Goal: Task Accomplishment & Management: Manage account settings

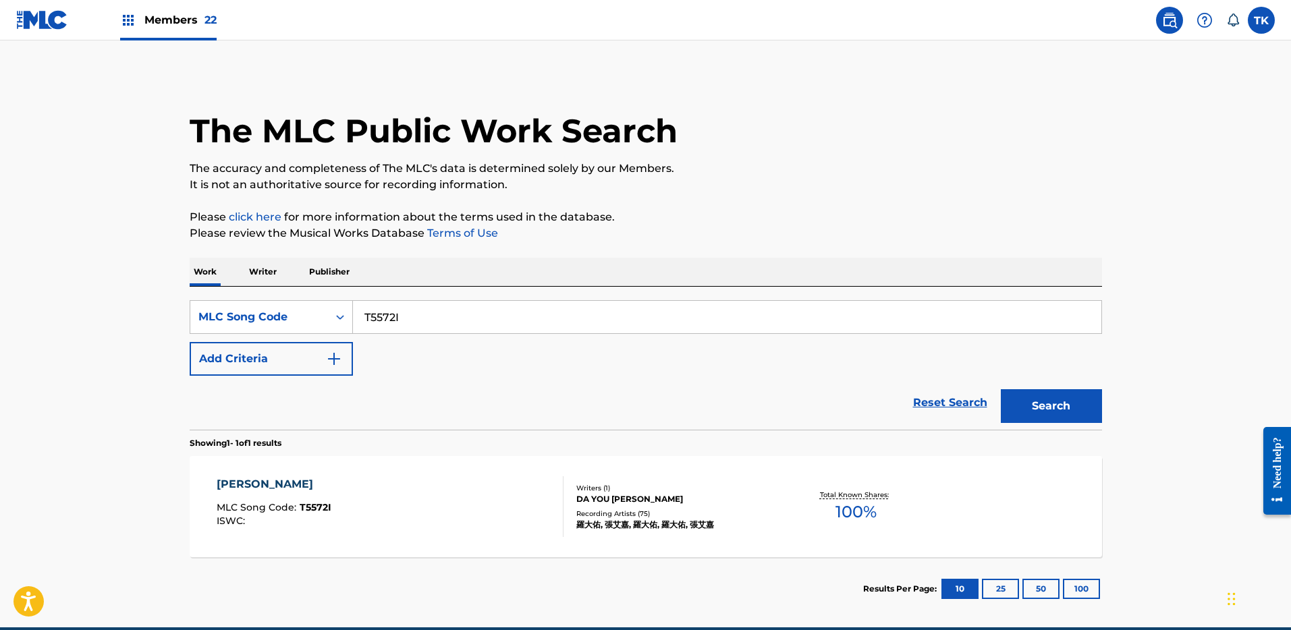
click at [797, 273] on div "Work Writer Publisher" at bounding box center [646, 272] width 912 height 28
drag, startPoint x: 801, startPoint y: 306, endPoint x: 818, endPoint y: 322, distance: 22.9
click at [801, 306] on input "T5572I" at bounding box center [727, 317] width 748 height 32
paste input "MV2RS3"
type input "MV2RS3"
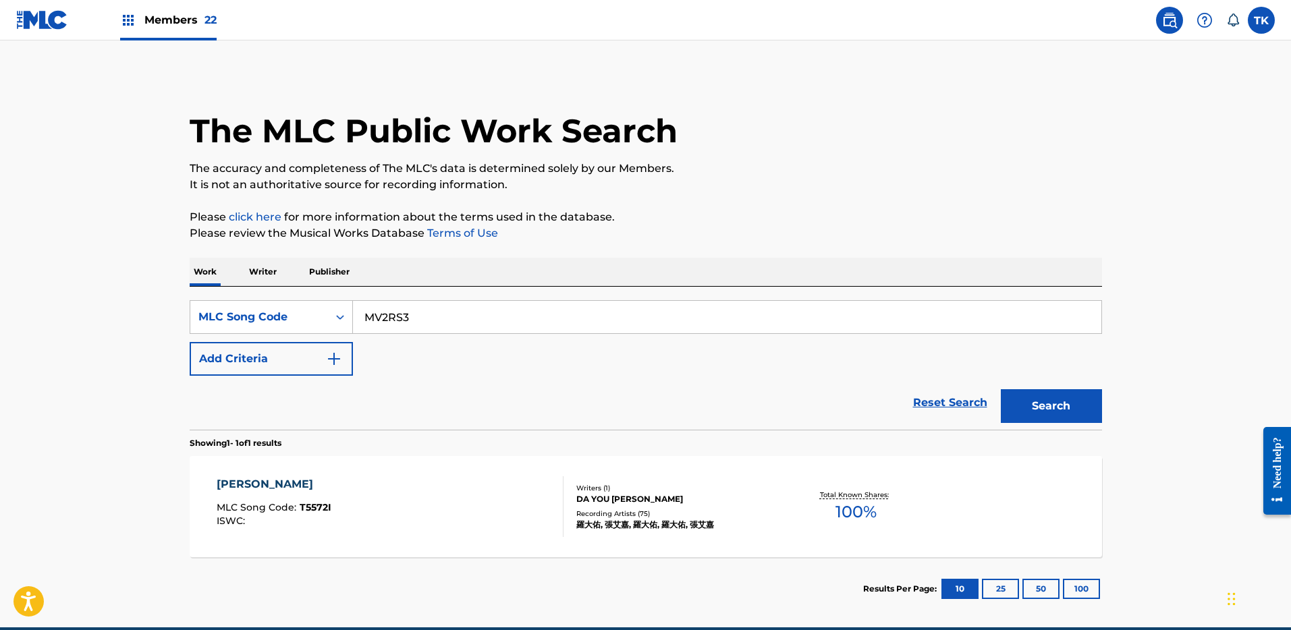
click at [1034, 391] on button "Search" at bounding box center [1051, 406] width 101 height 34
click at [779, 466] on div "MEMORY MLC Song Code : MV2RS3 ISWC : Overclaim Writers ( 2 ) [PERSON_NAME], [PE…" at bounding box center [646, 506] width 912 height 101
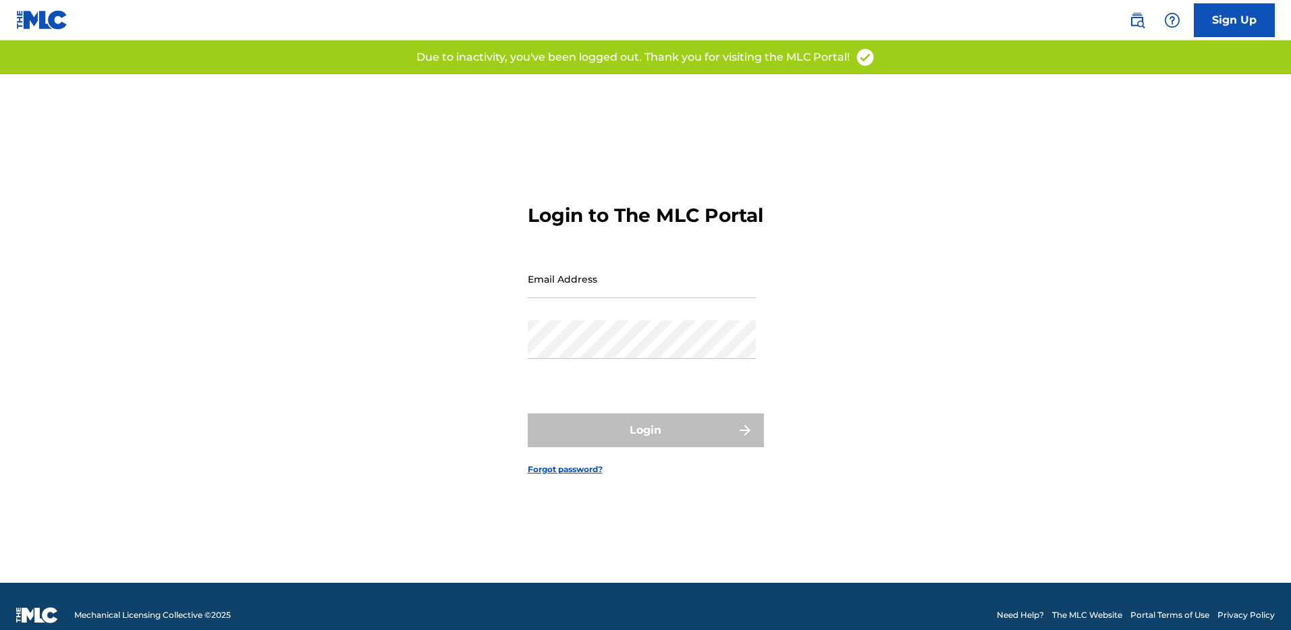
type input "[PERSON_NAME][EMAIL_ADDRESS][DOMAIN_NAME]"
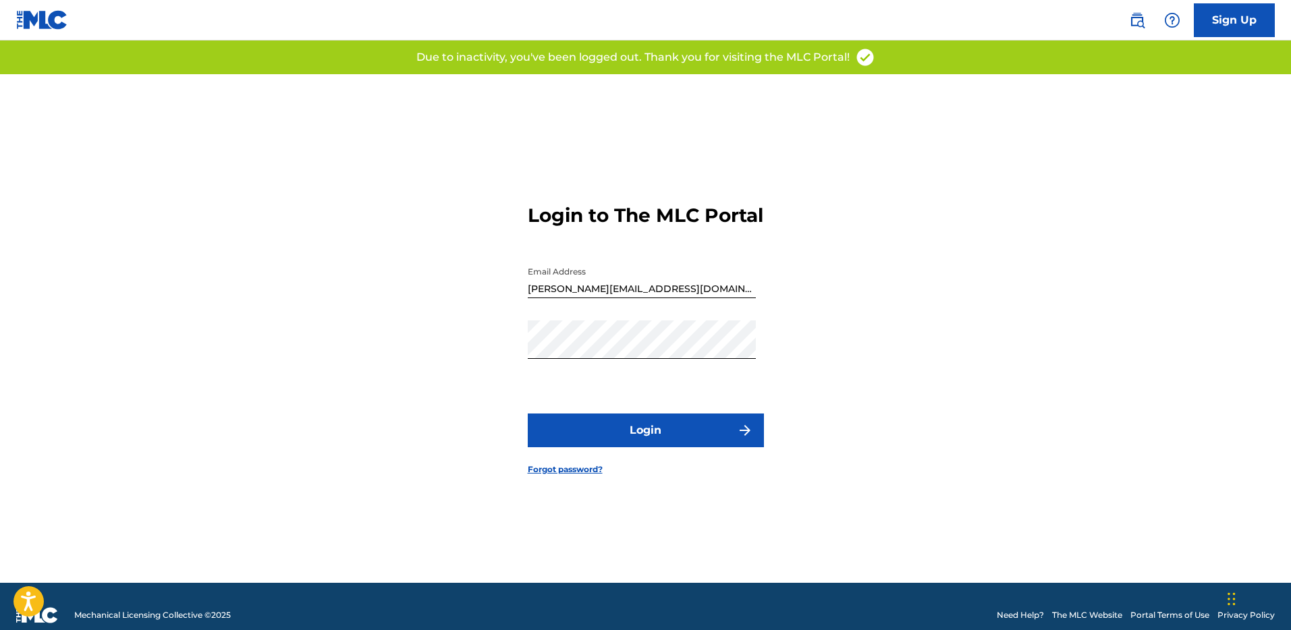
click at [1138, 12] on img at bounding box center [1137, 20] width 16 height 16
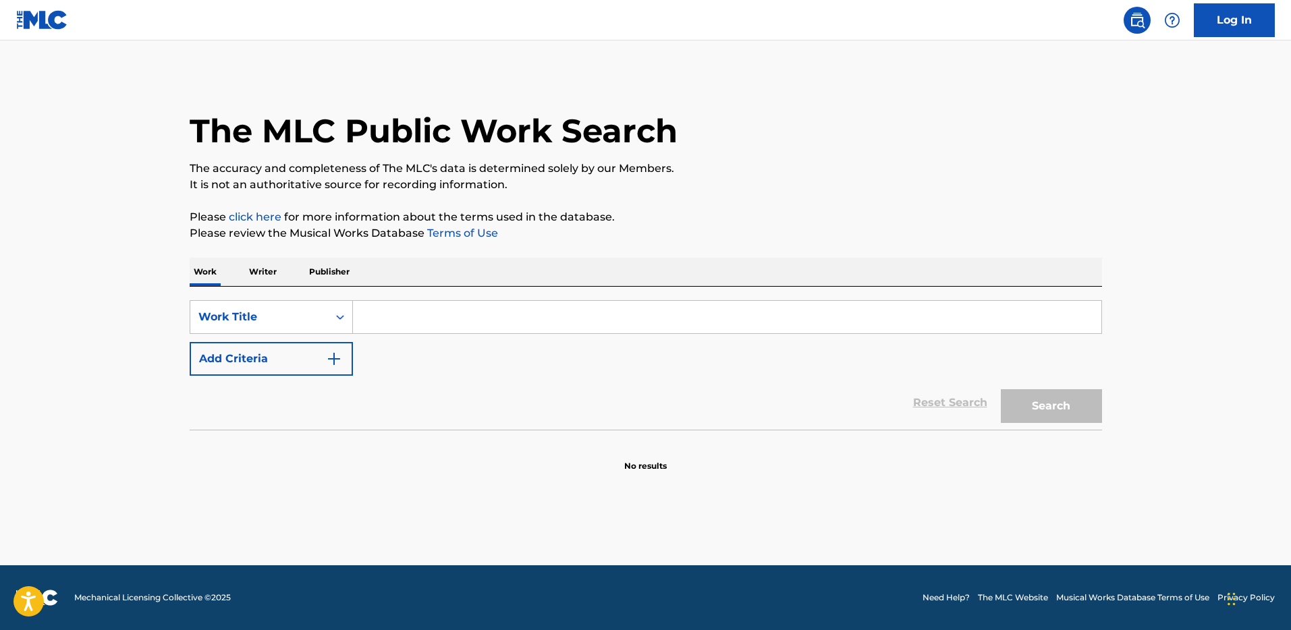
click at [274, 348] on button "Add Criteria" at bounding box center [271, 359] width 163 height 34
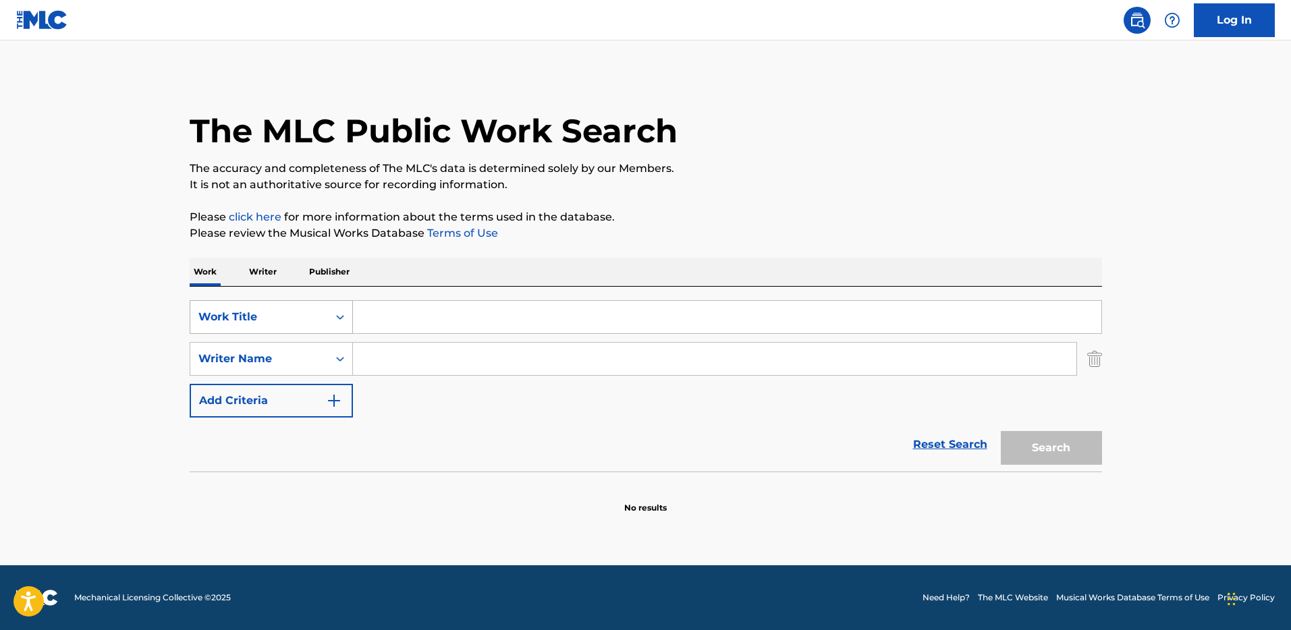
click at [279, 317] on div "Work Title" at bounding box center [258, 317] width 121 height 16
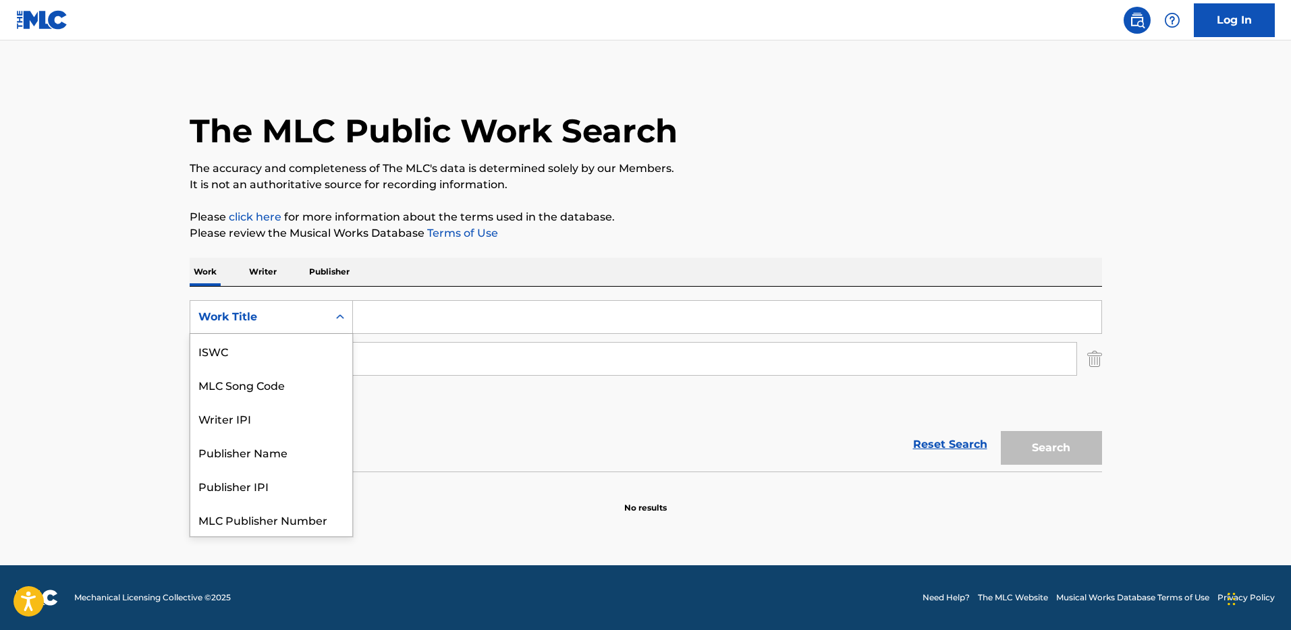
scroll to position [34, 0]
click at [304, 350] on div "MLC Song Code" at bounding box center [271, 351] width 162 height 34
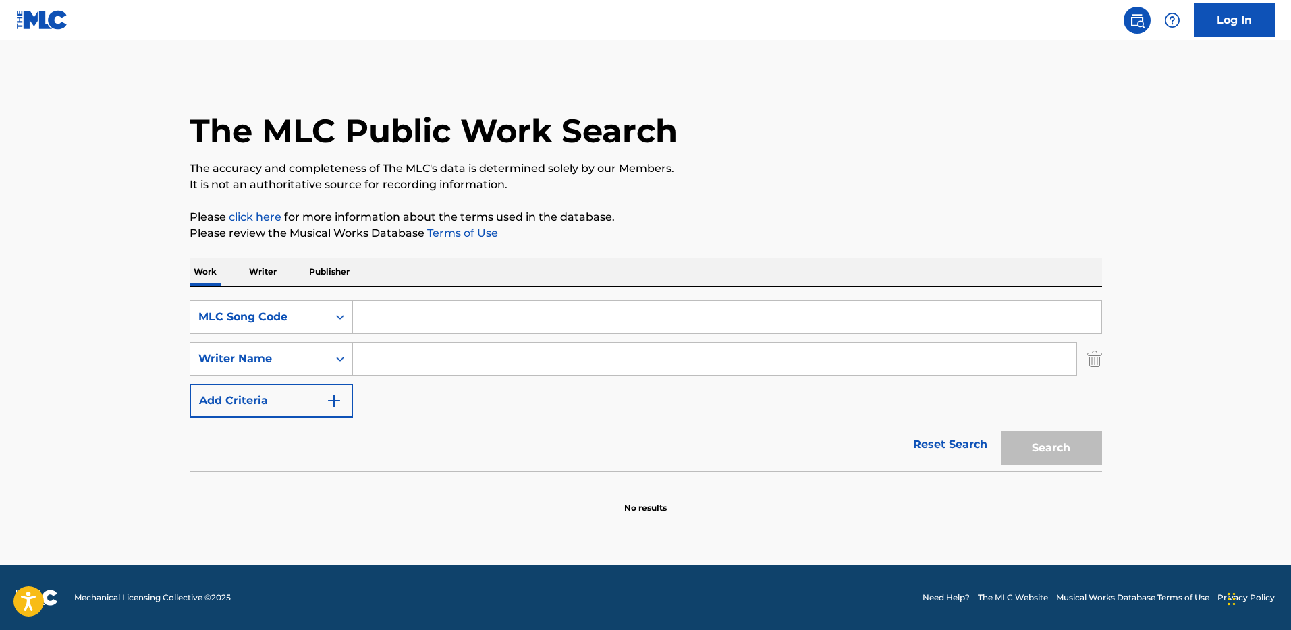
click at [1100, 359] on img "Search Form" at bounding box center [1094, 359] width 15 height 34
click at [1074, 323] on input "Search Form" at bounding box center [727, 317] width 748 height 32
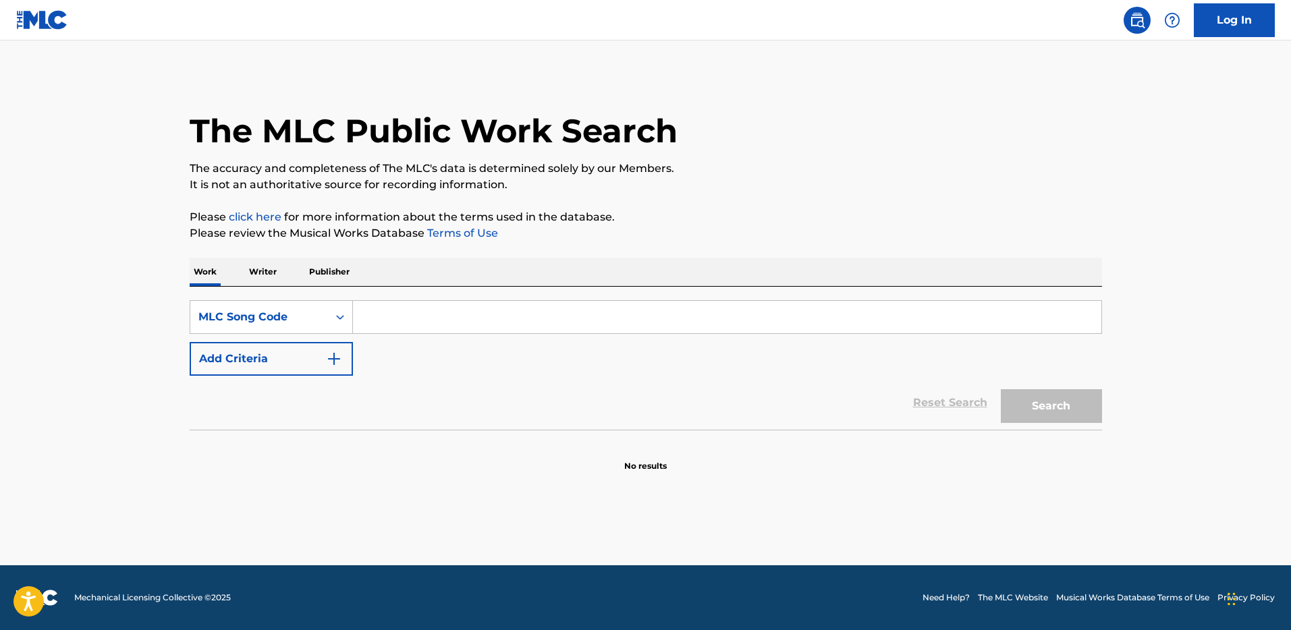
paste input "MV2RS3"
type input "MV2RS3"
click at [1060, 410] on button "Search" at bounding box center [1051, 406] width 101 height 34
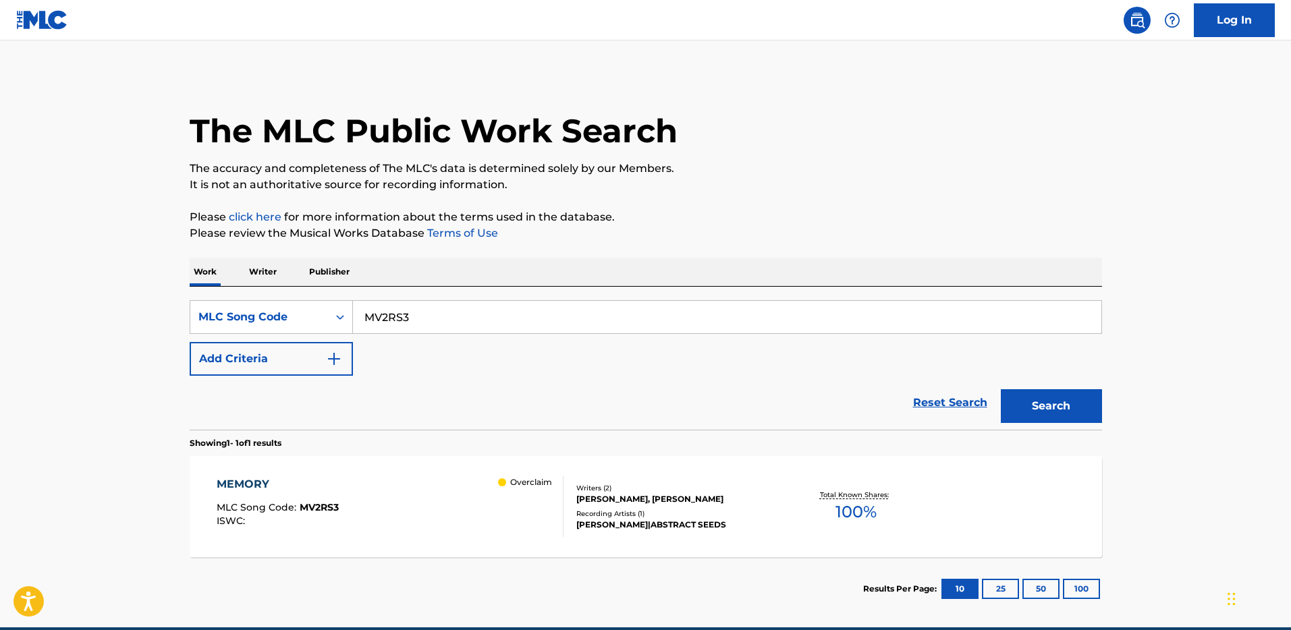
click at [569, 469] on div "MEMORY MLC Song Code : MV2RS3 ISWC : Overclaim Writers ( 2 ) [PERSON_NAME], [PE…" at bounding box center [646, 506] width 912 height 101
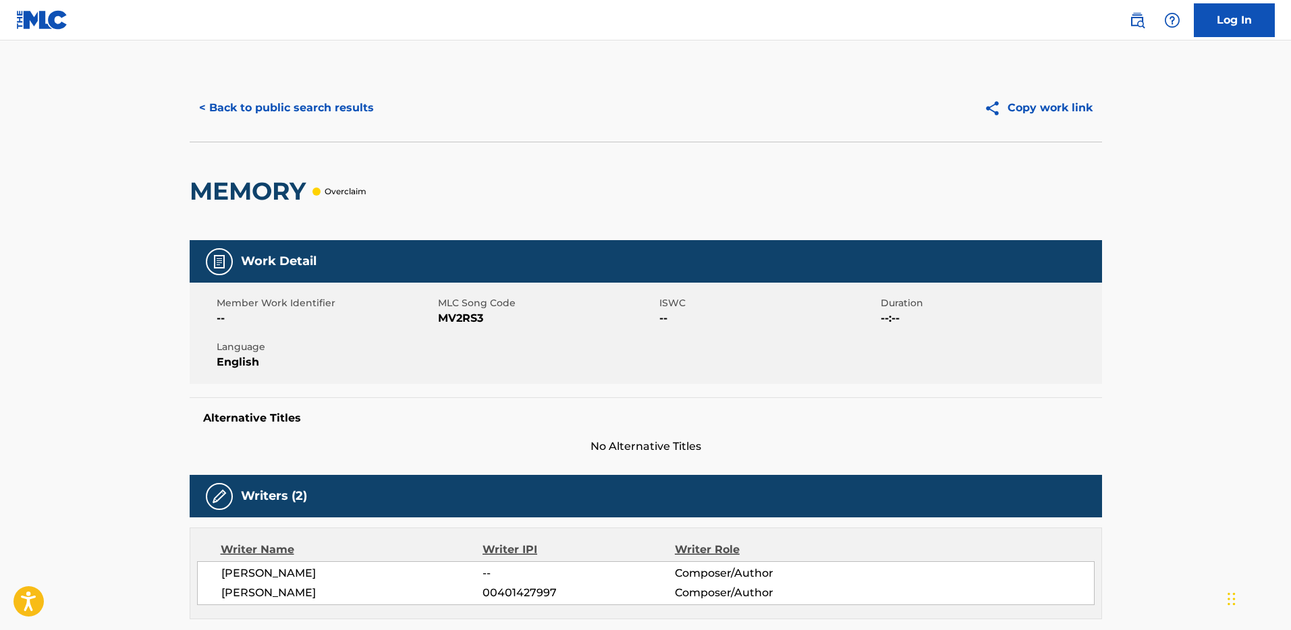
click at [254, 105] on button "< Back to public search results" at bounding box center [287, 108] width 194 height 34
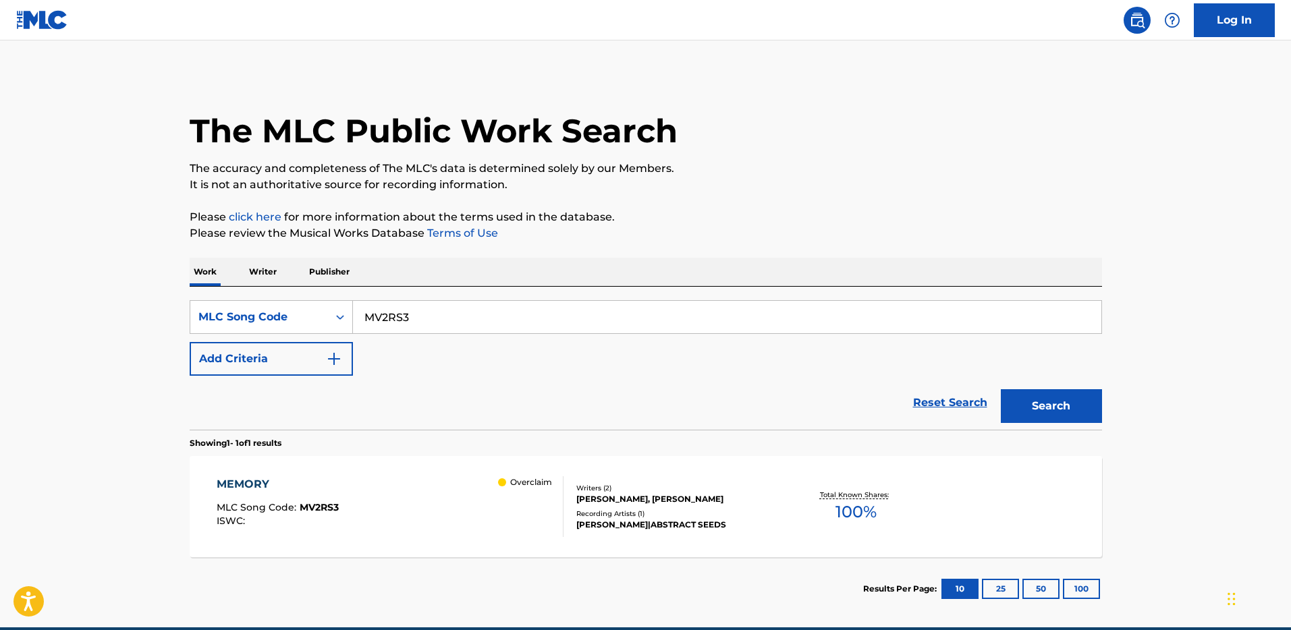
click at [426, 323] on input "MV2RS3" at bounding box center [727, 317] width 748 height 32
paste input "DS3VFJ"
type input "DS3VFJ"
click at [1035, 397] on button "Search" at bounding box center [1051, 406] width 101 height 34
click at [427, 504] on div "DO NOT CALL ME MLC Song Code : DS3VFJ ISWC : T3287844473 Overclaim" at bounding box center [390, 506] width 347 height 61
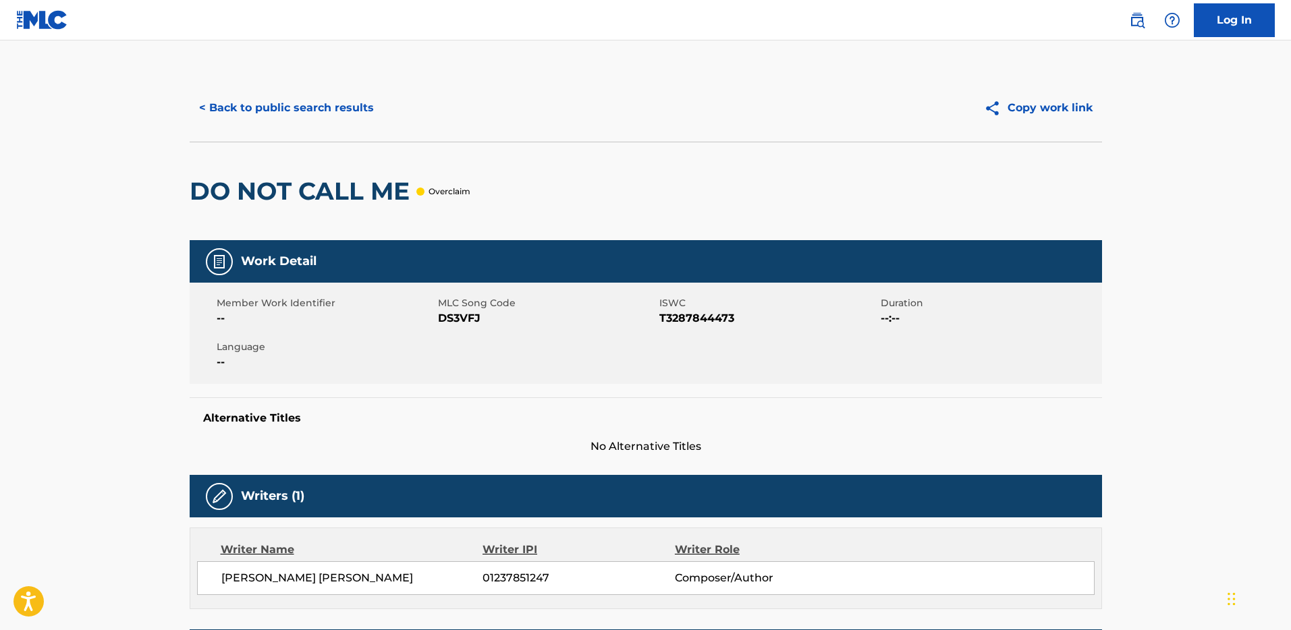
click at [298, 104] on button "< Back to public search results" at bounding box center [287, 108] width 194 height 34
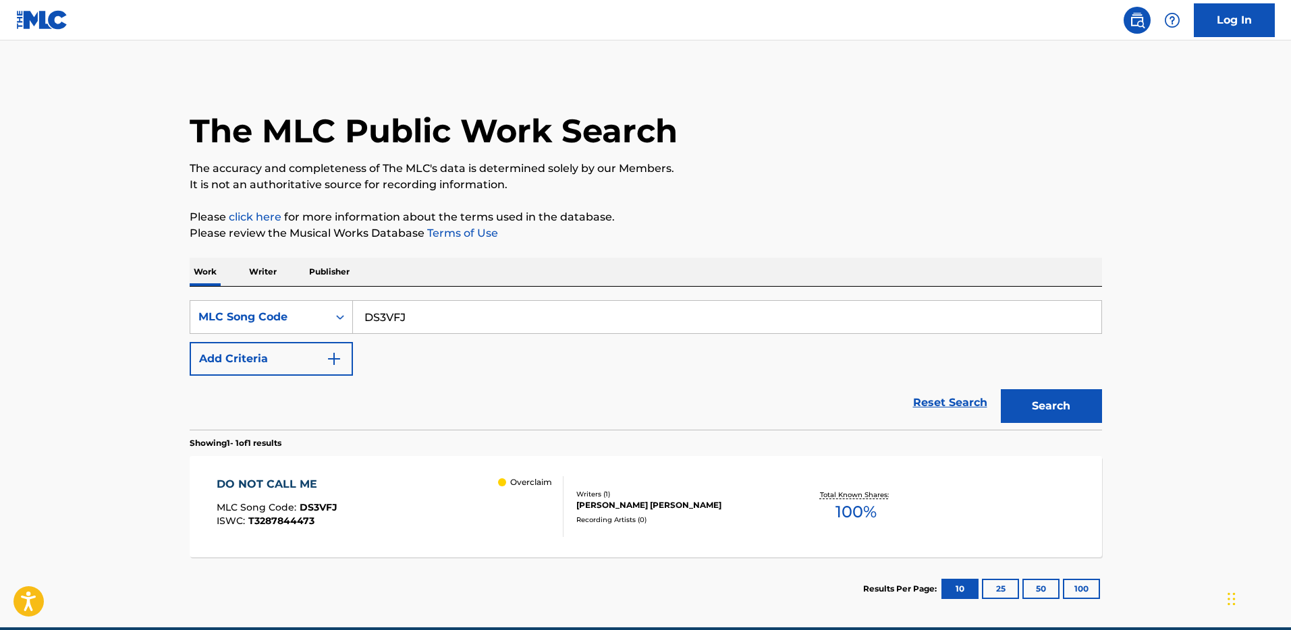
click at [1240, 22] on link "Log In" at bounding box center [1234, 20] width 81 height 34
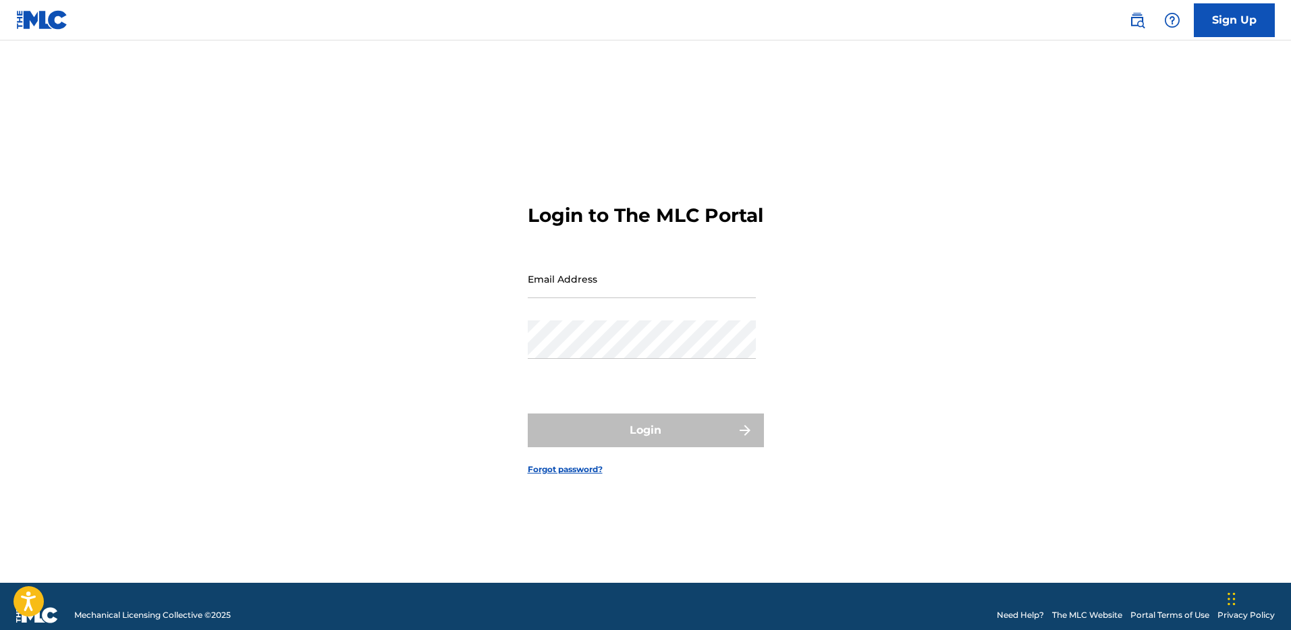
type input "[PERSON_NAME][EMAIL_ADDRESS][DOMAIN_NAME]"
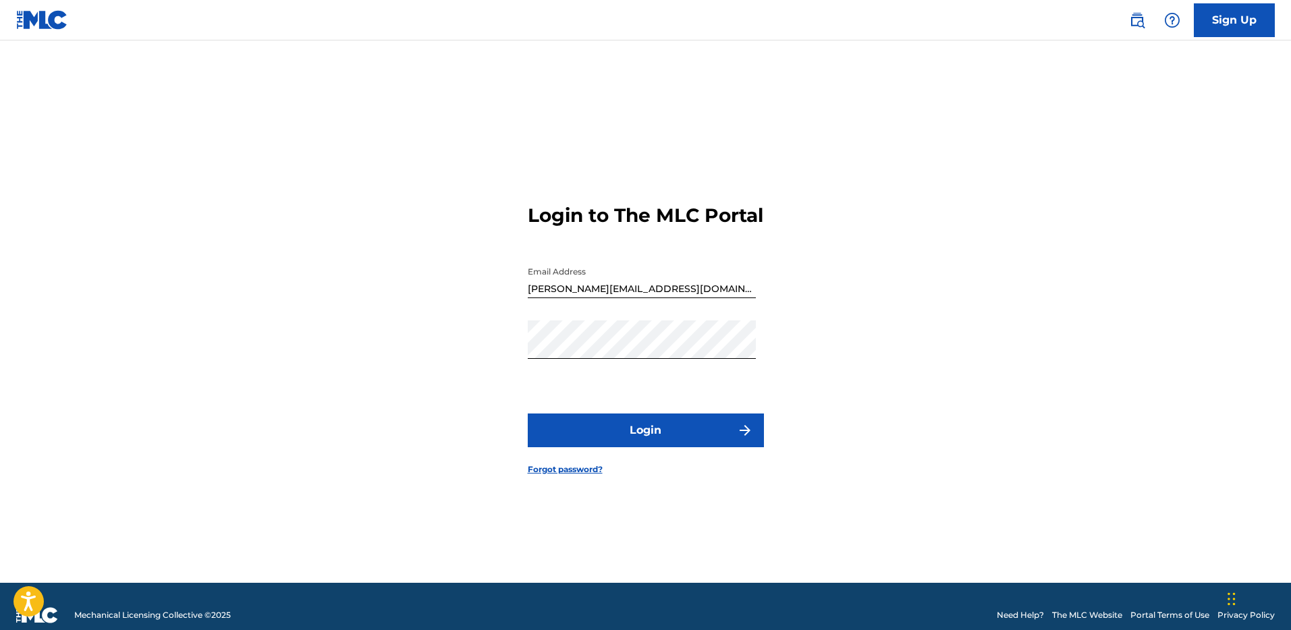
click at [627, 438] on button "Login" at bounding box center [646, 431] width 236 height 34
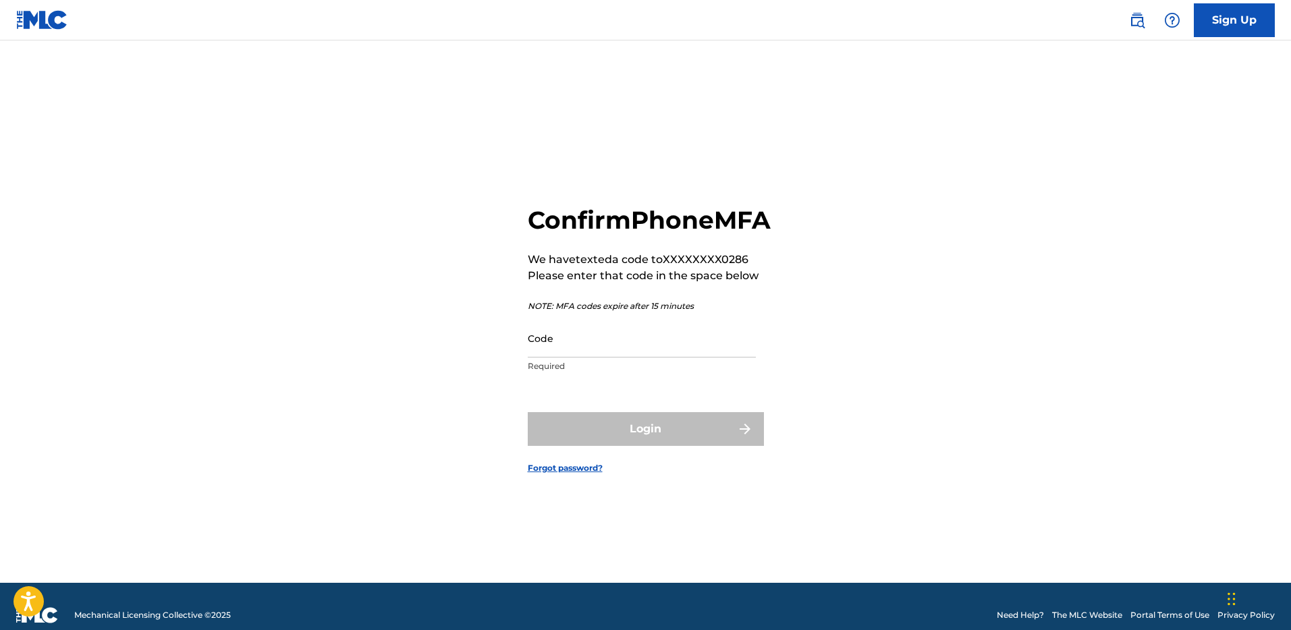
click at [675, 356] on input "Code" at bounding box center [642, 338] width 228 height 38
type input "235484"
click at [528, 412] on button "Login" at bounding box center [646, 429] width 236 height 34
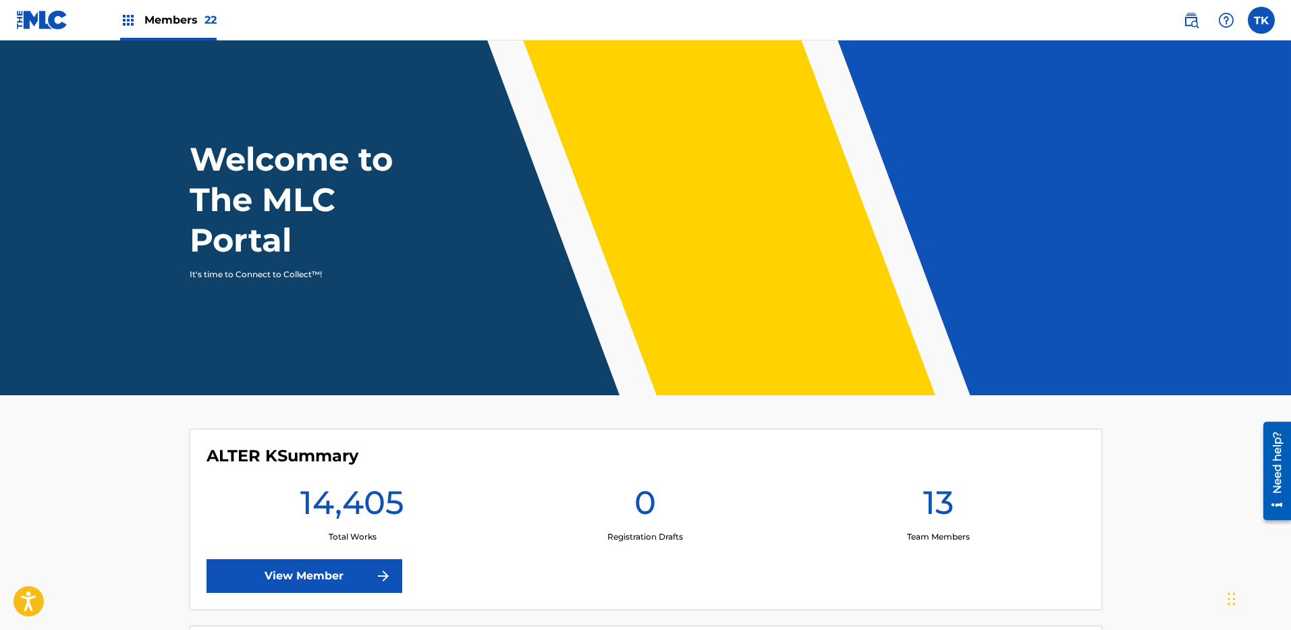
click at [161, 15] on span "Members 22" at bounding box center [180, 20] width 72 height 16
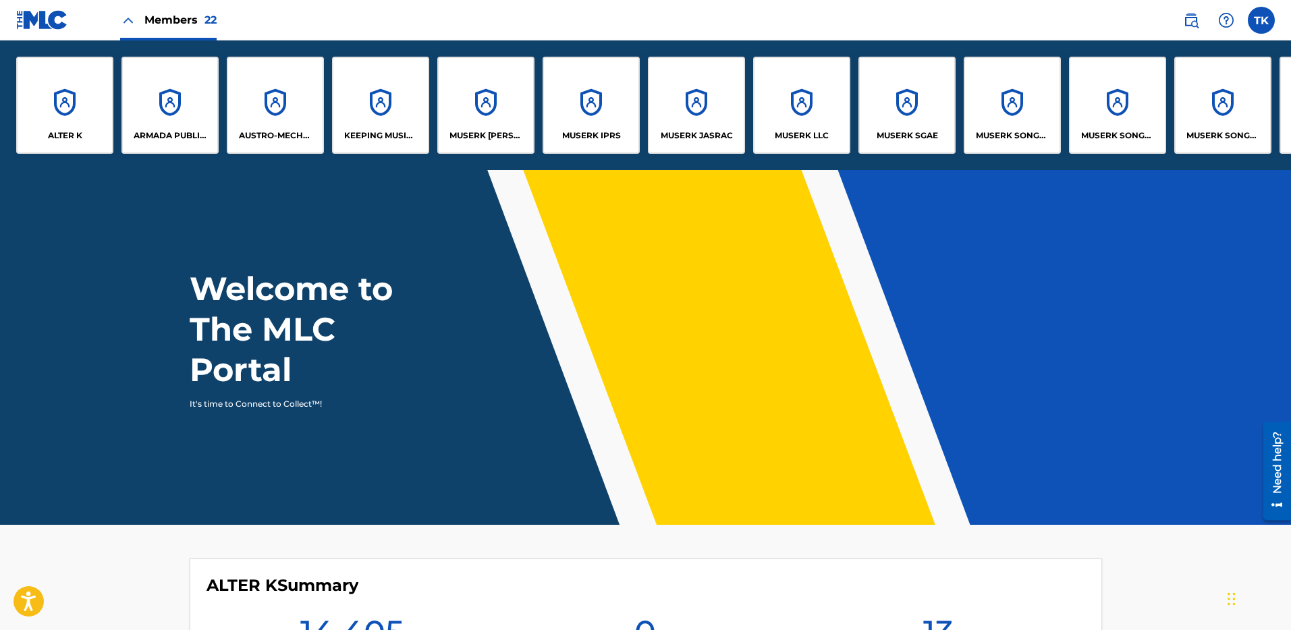
scroll to position [0, 68]
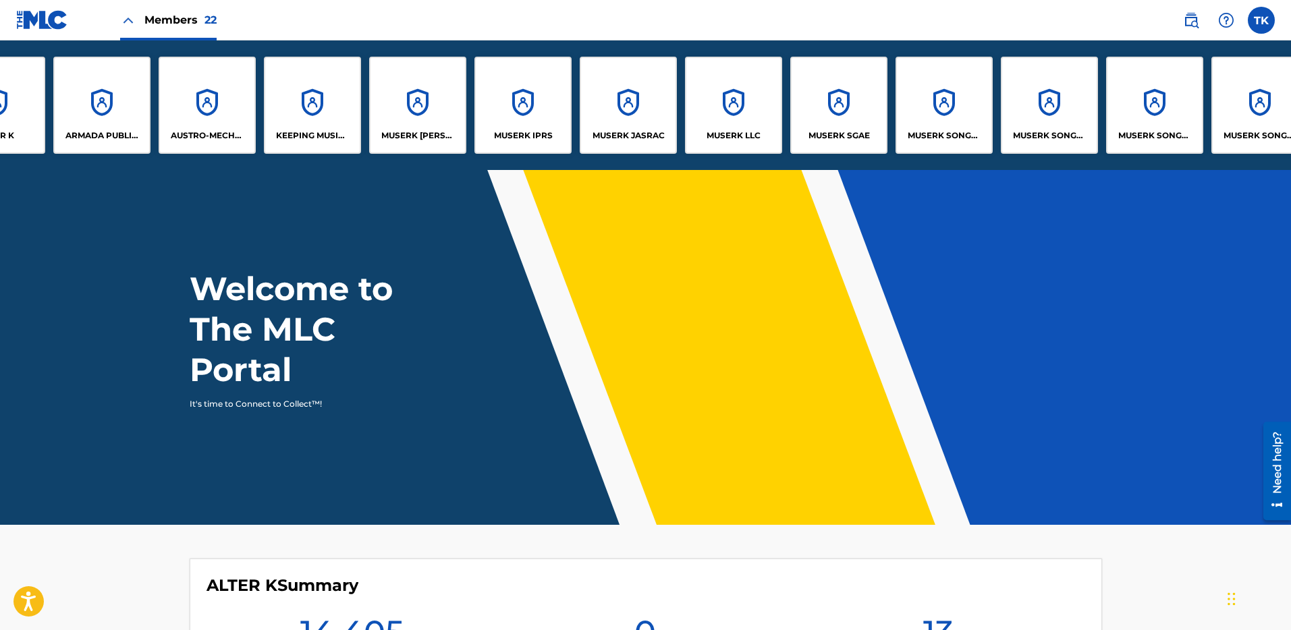
click at [892, 130] on div "ALTER K ARMADA PUBLISHING B.V. AUSTRO-MECHANA GMBH KEEPING MUSIC ALIVE PUBLISHI…" at bounding box center [1102, 105] width 2340 height 130
click at [866, 130] on p "MUSERK SGAE" at bounding box center [838, 136] width 61 height 12
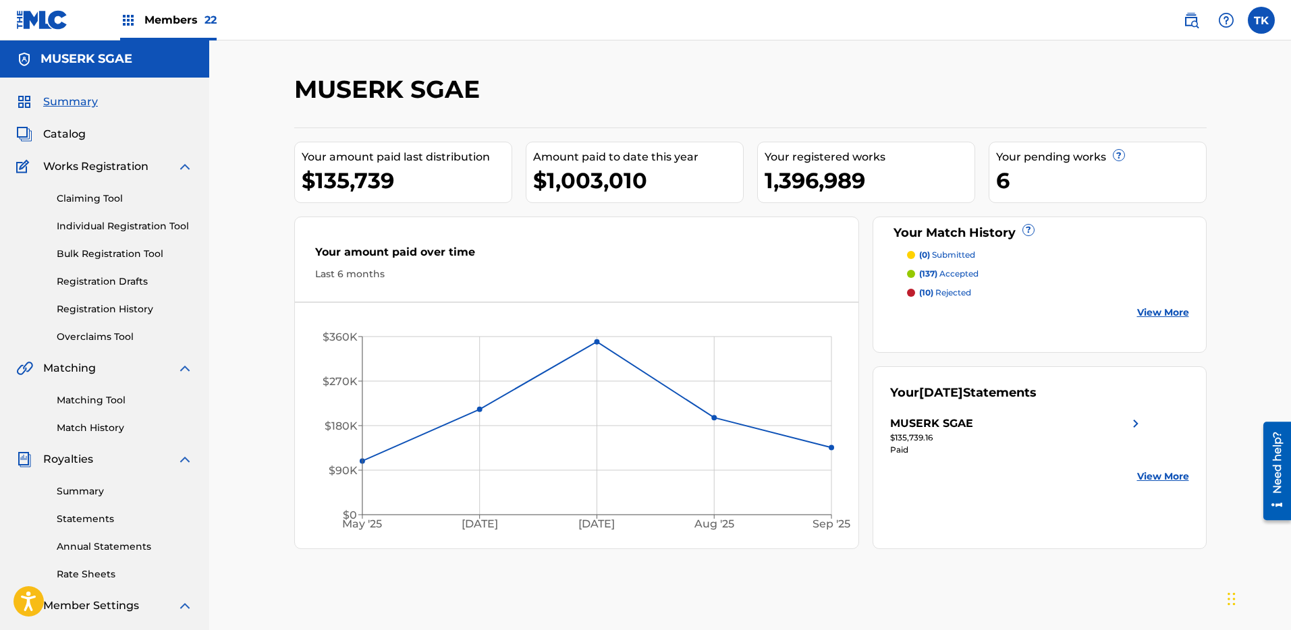
click at [74, 138] on span "Catalog" at bounding box center [64, 134] width 43 height 16
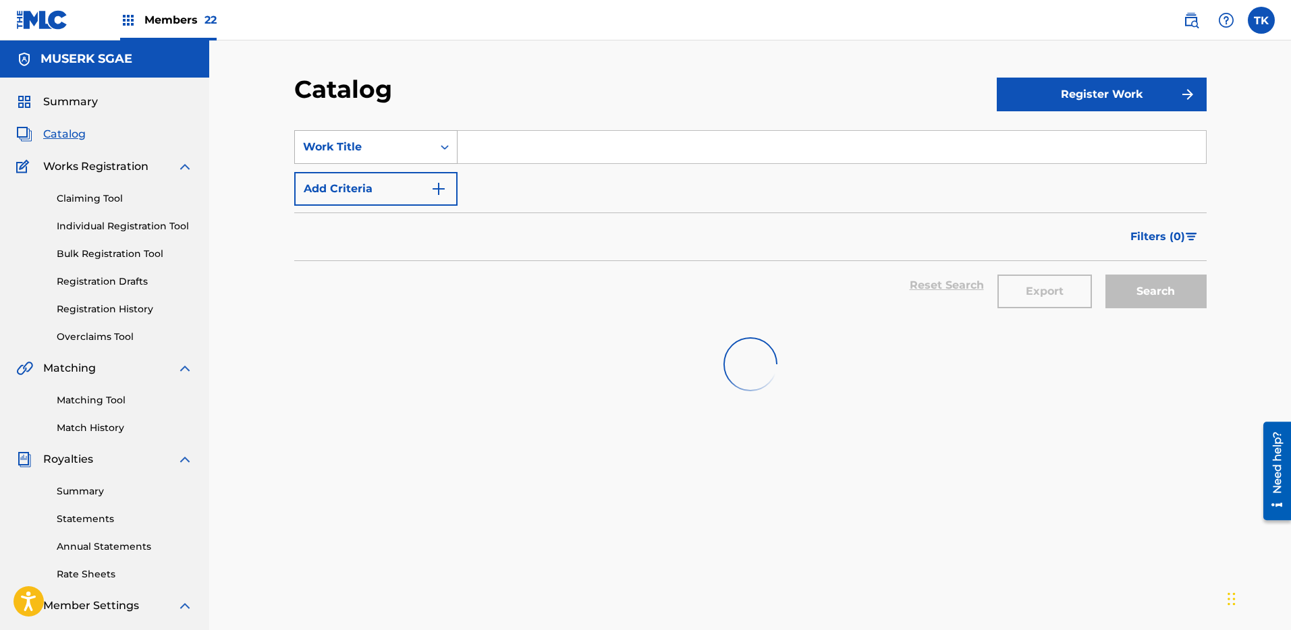
drag, startPoint x: 417, startPoint y: 153, endPoint x: 436, endPoint y: 151, distance: 18.9
click at [437, 151] on div "Work Title" at bounding box center [375, 147] width 163 height 34
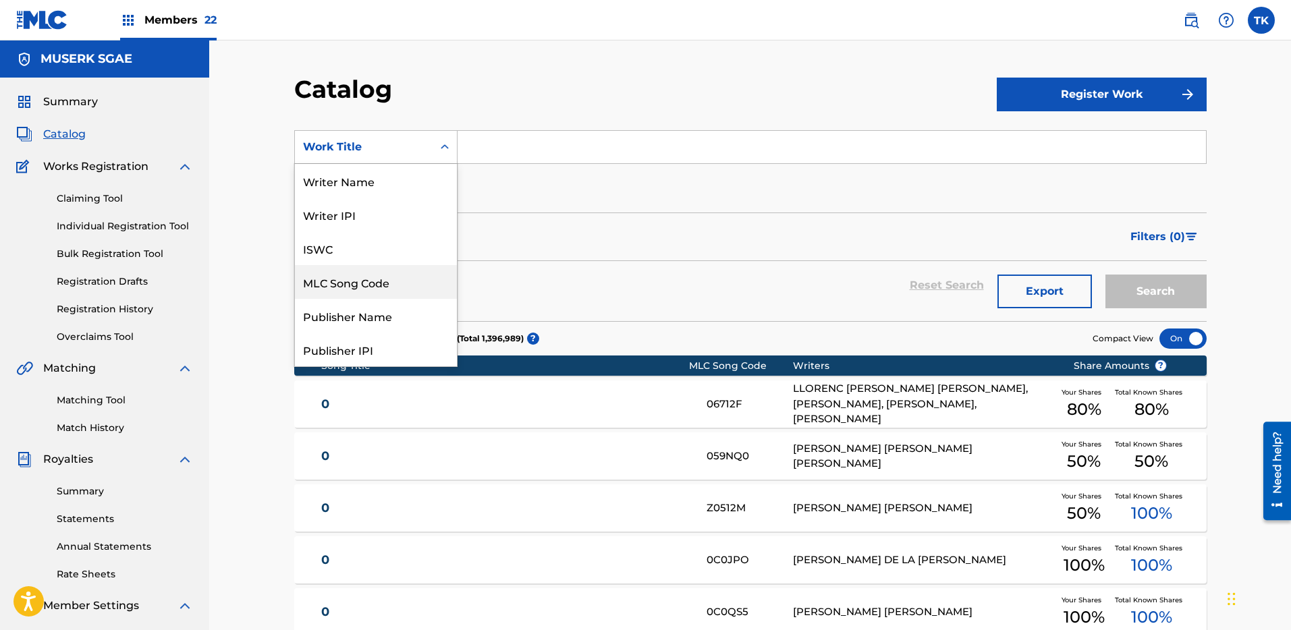
click at [355, 281] on div "MLC Song Code" at bounding box center [376, 282] width 162 height 34
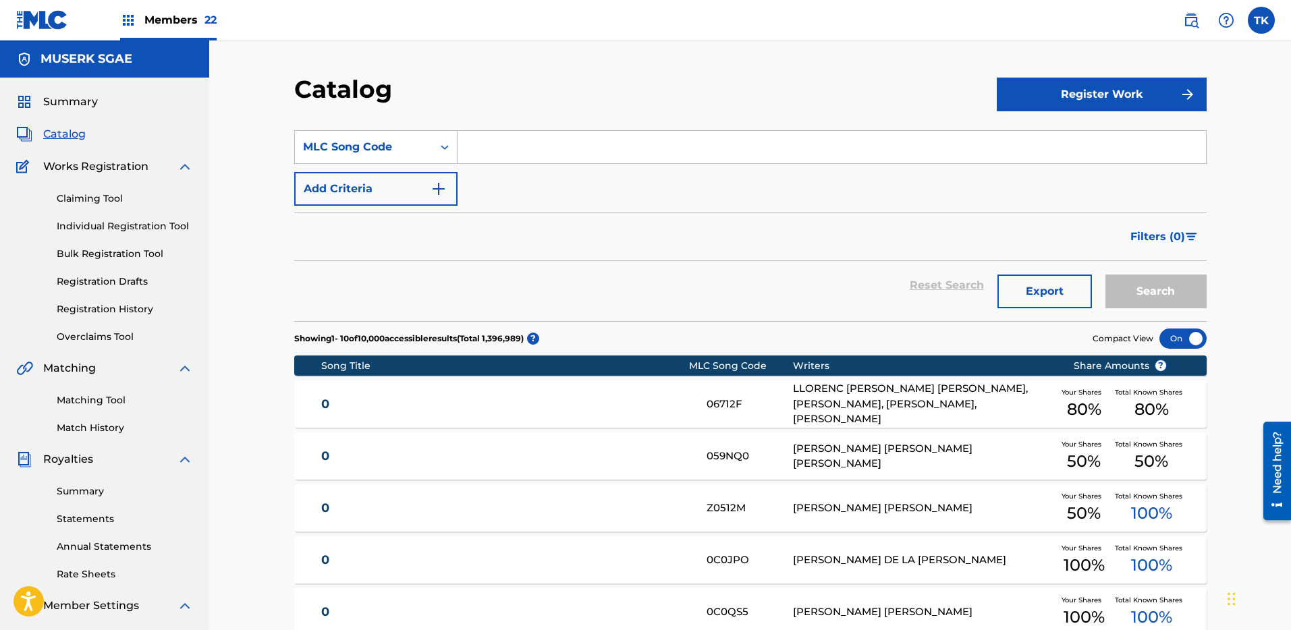
click at [532, 145] on input "Search Form" at bounding box center [832, 147] width 748 height 32
paste input "DS3VFJ"
type input "DS3VFJ"
click at [1126, 296] on button "Search" at bounding box center [1155, 292] width 101 height 34
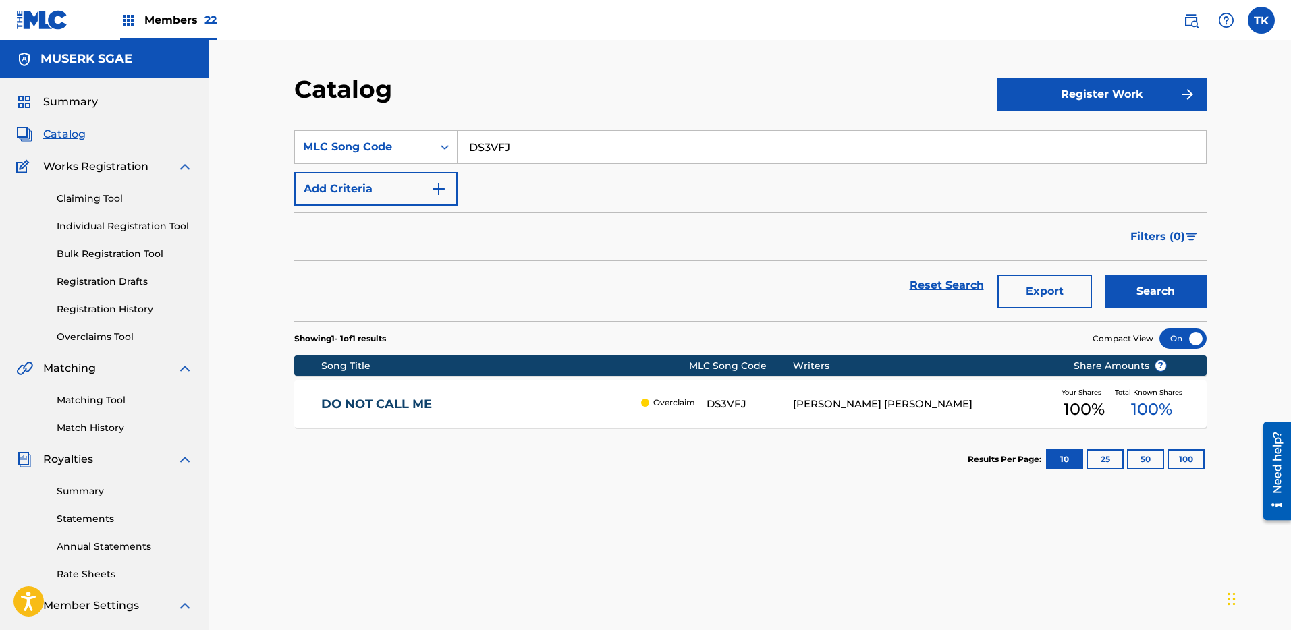
click at [505, 408] on link "DO NOT CALL ME" at bounding box center [477, 405] width 313 height 16
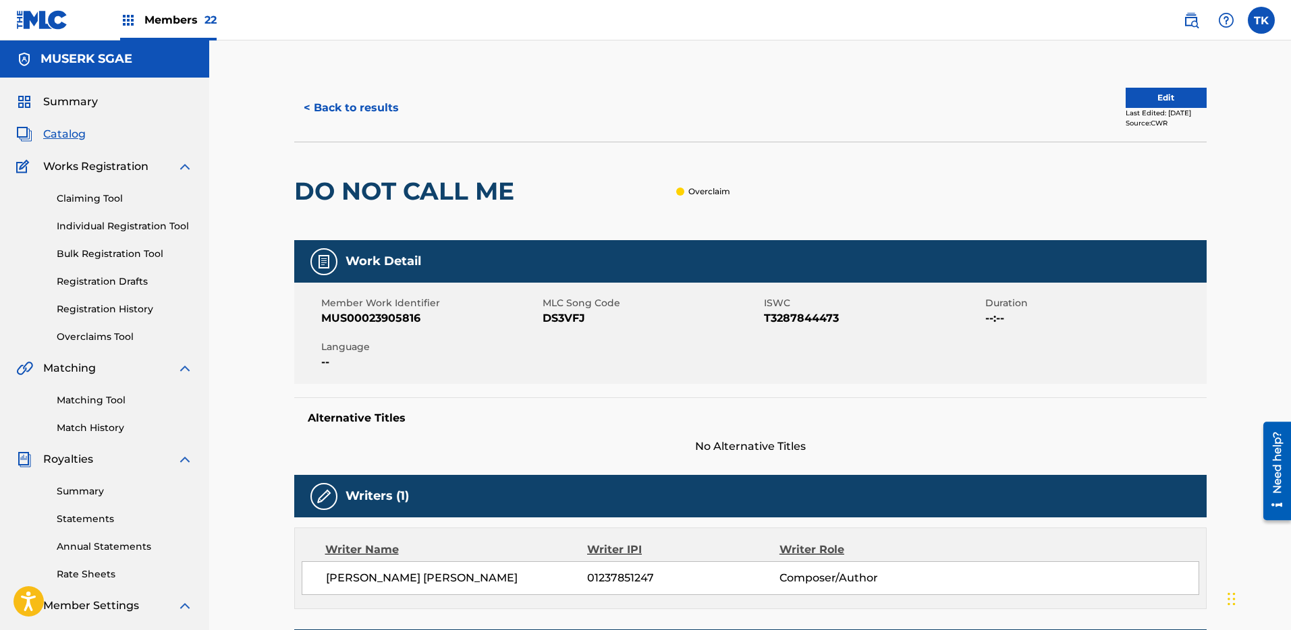
click at [1148, 104] on button "Edit" at bounding box center [1166, 98] width 81 height 20
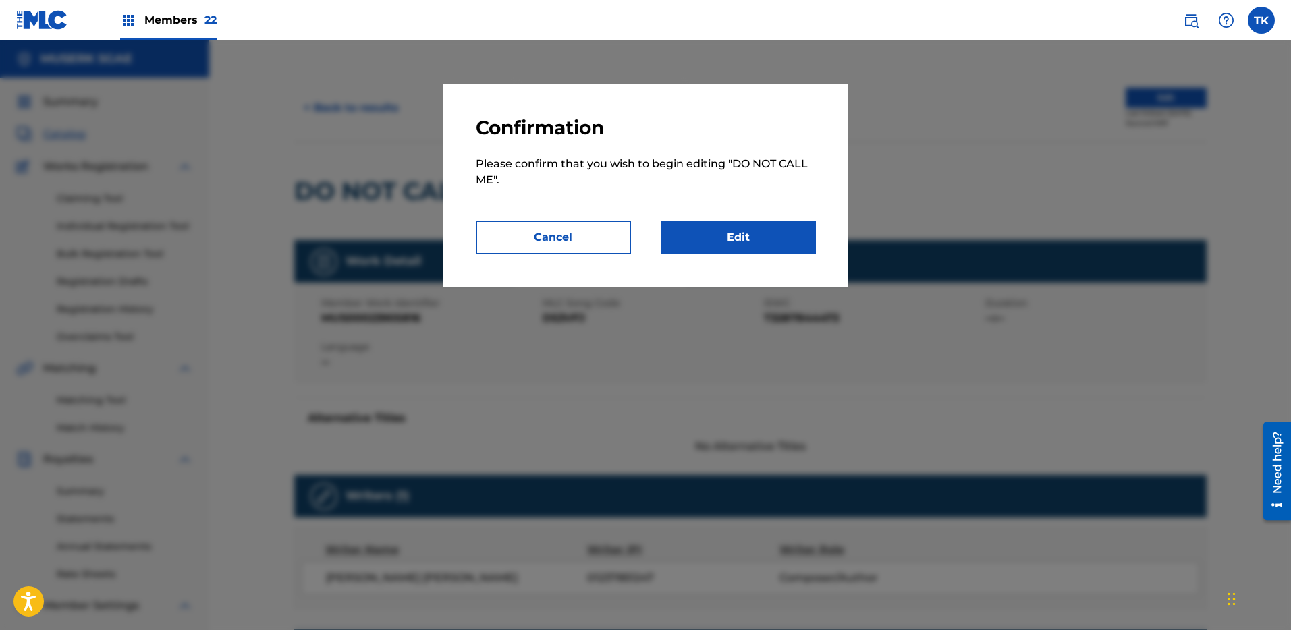
click at [775, 225] on link "Edit" at bounding box center [738, 238] width 155 height 34
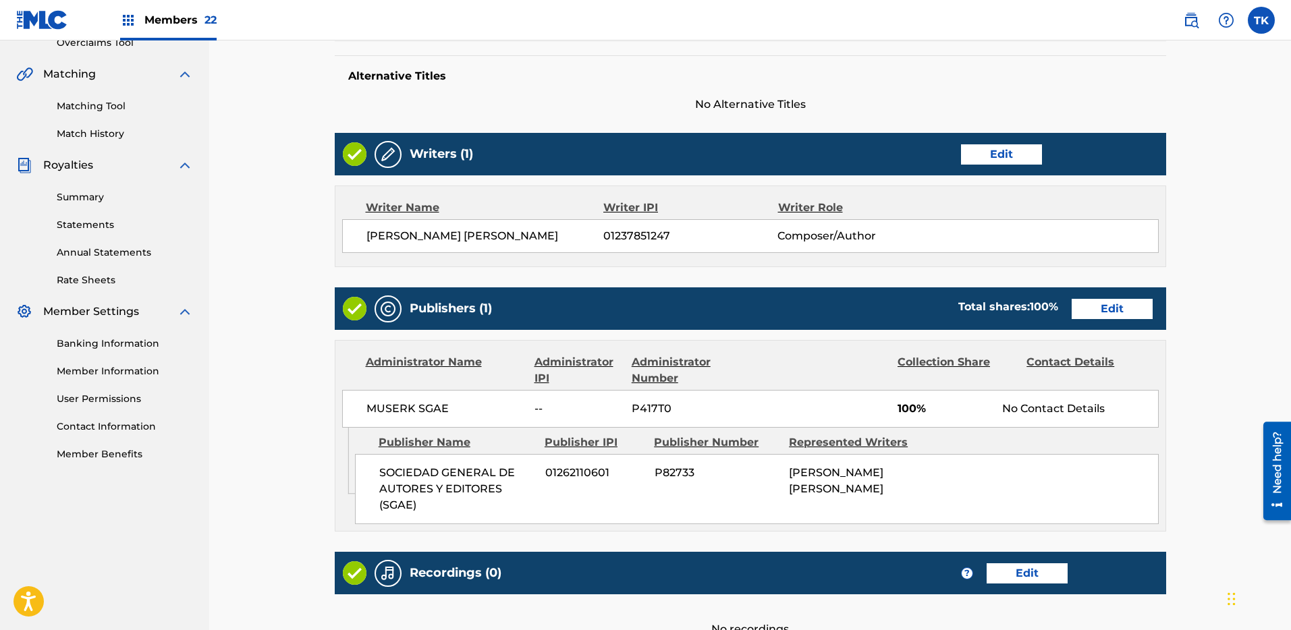
scroll to position [363, 0]
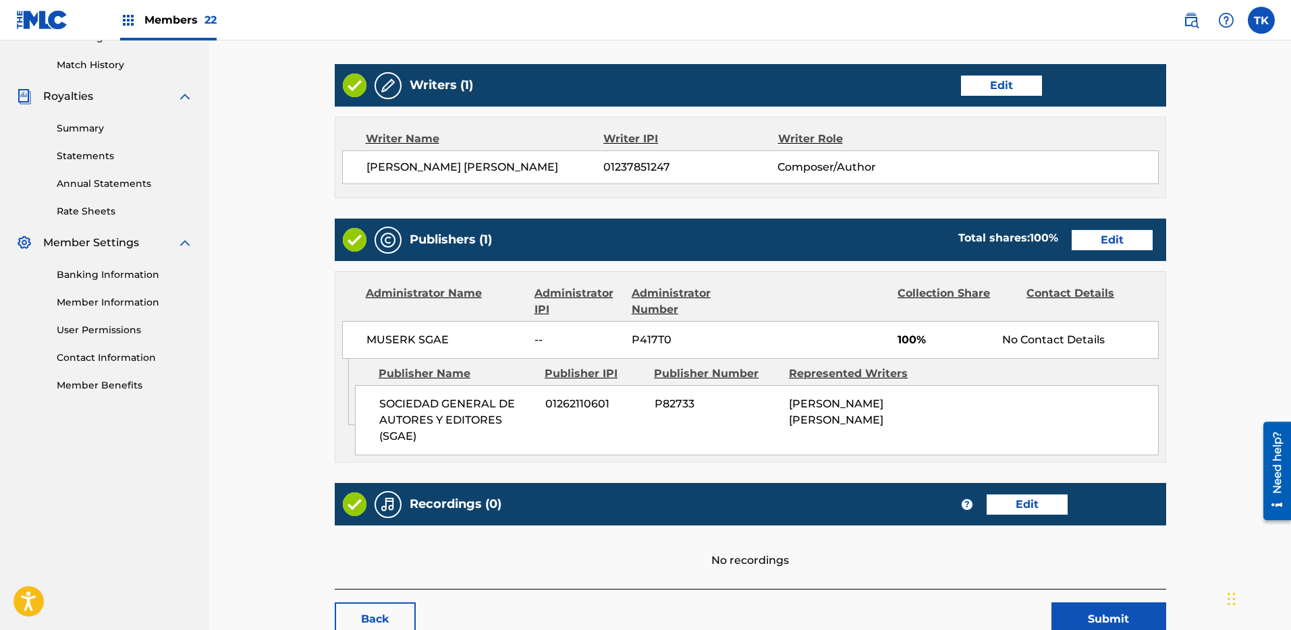
click at [1115, 239] on link "Edit" at bounding box center [1112, 240] width 81 height 20
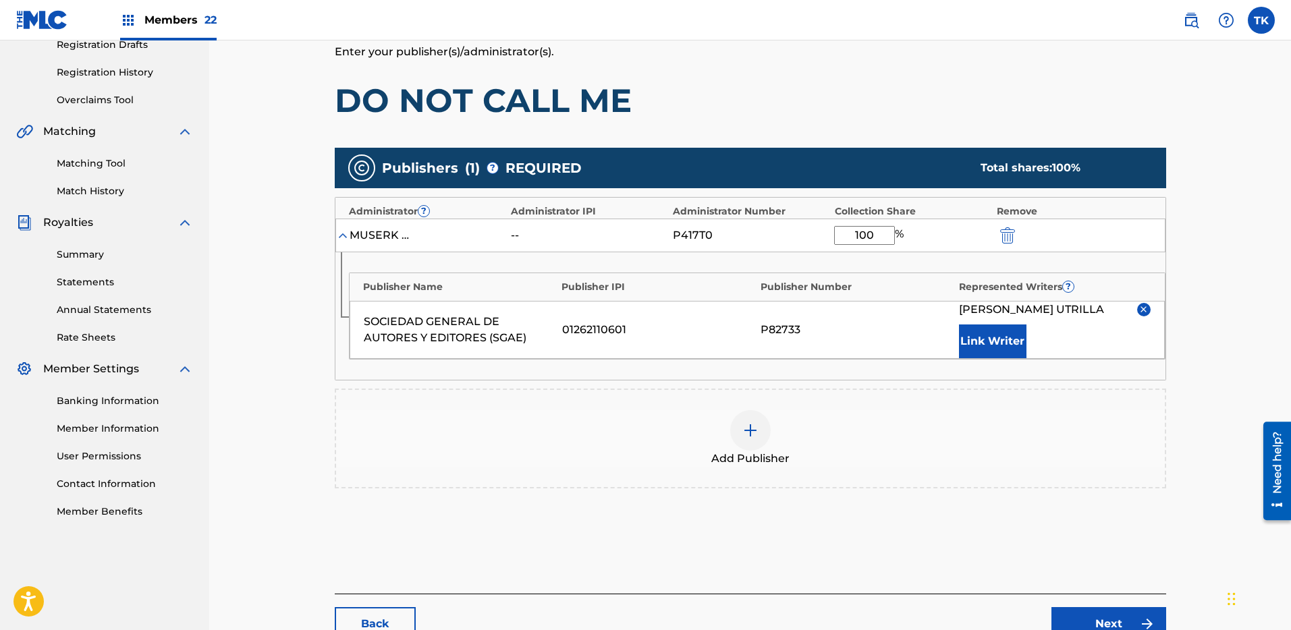
scroll to position [349, 0]
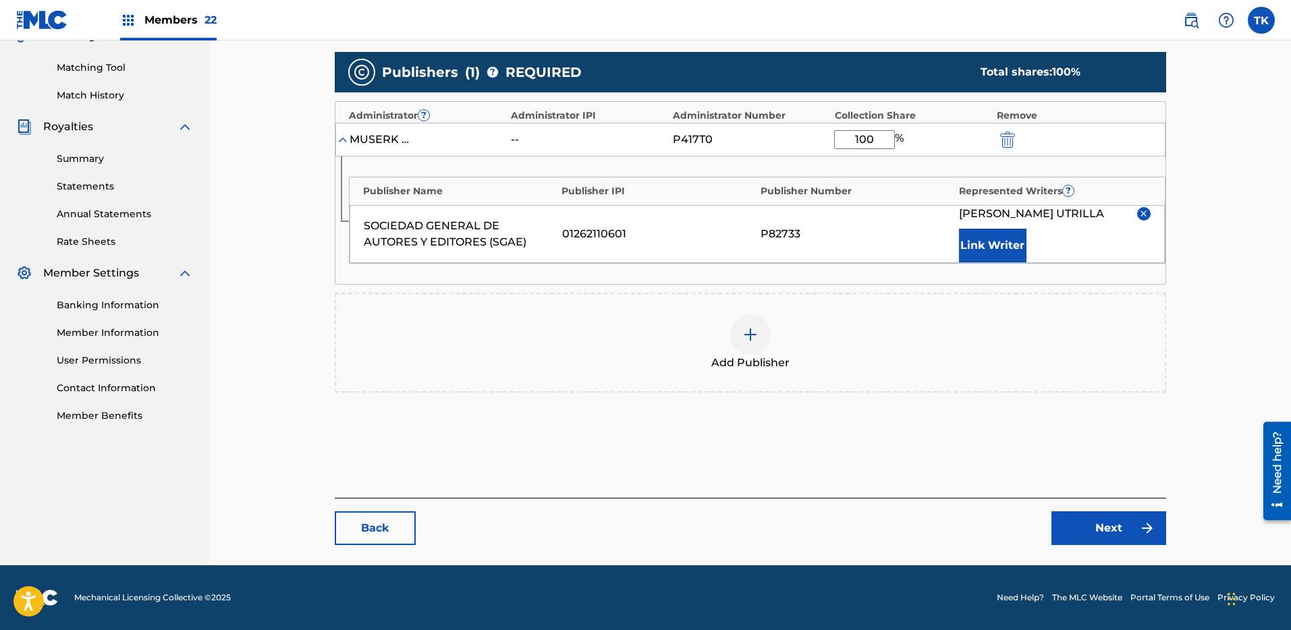
drag, startPoint x: 868, startPoint y: 123, endPoint x: 810, endPoint y: 136, distance: 59.4
click at [810, 136] on div "MUSERK SGAE -- P417T0 100 %" at bounding box center [750, 140] width 830 height 34
type input "1"
type input "50"
click at [1107, 526] on link "Next" at bounding box center [1108, 529] width 115 height 34
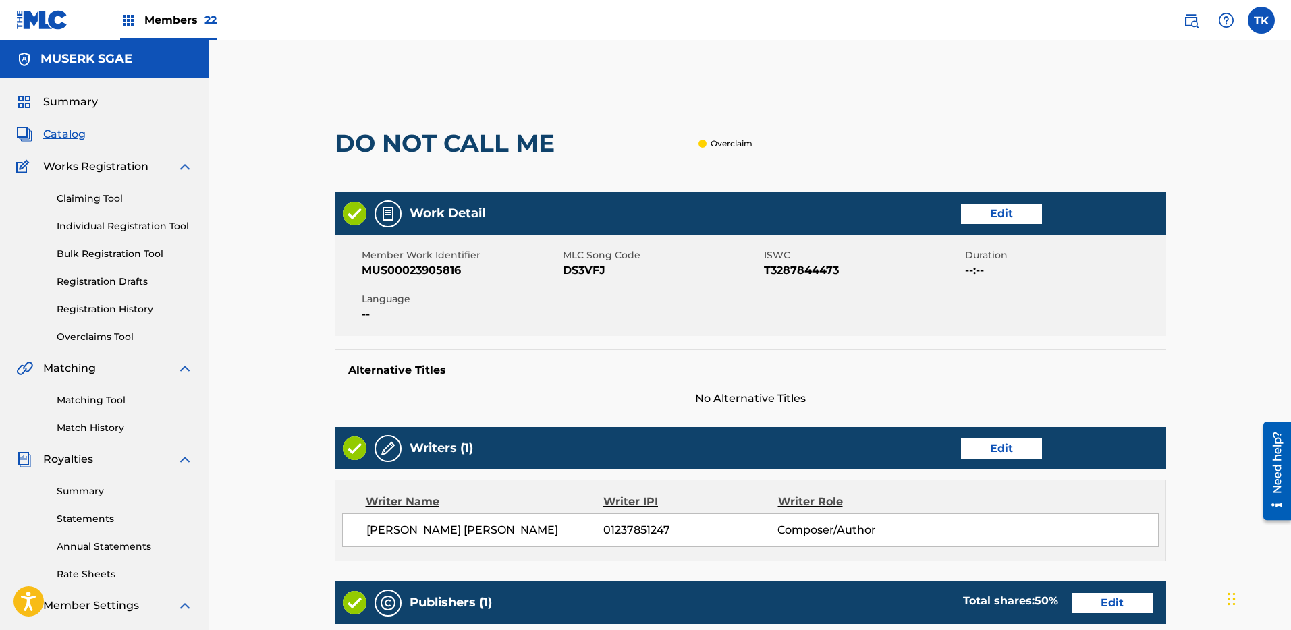
scroll to position [424, 0]
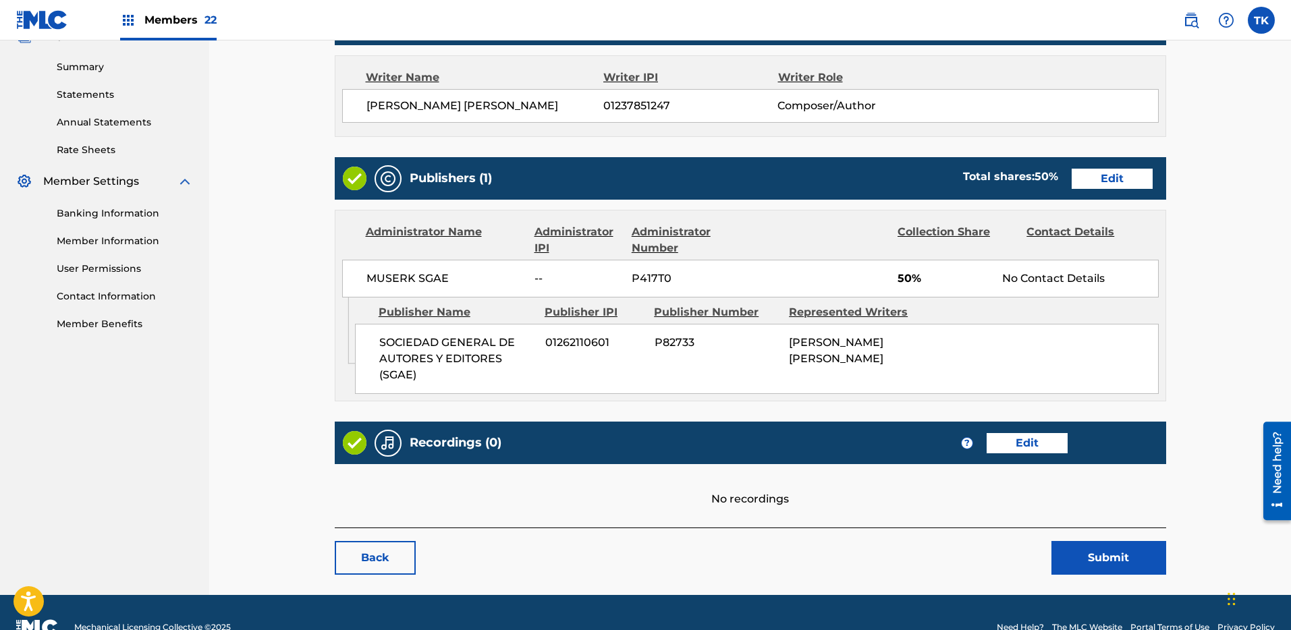
click at [1118, 561] on button "Submit" at bounding box center [1108, 558] width 115 height 34
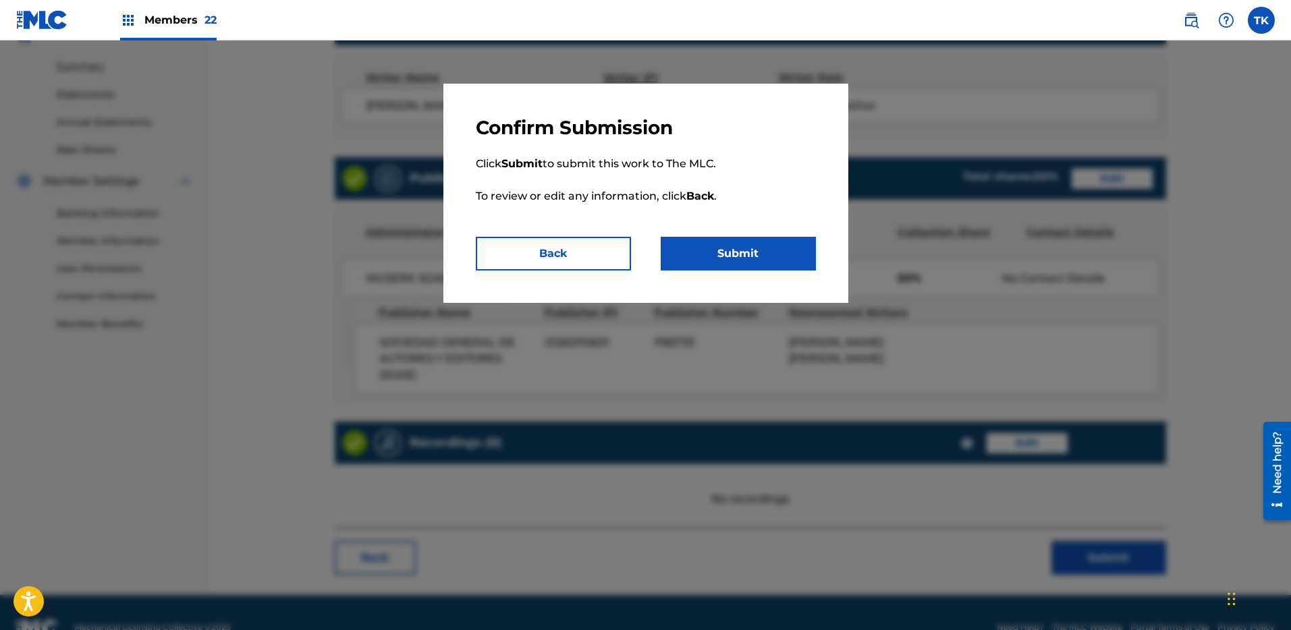
drag, startPoint x: 756, startPoint y: 262, endPoint x: 515, endPoint y: 84, distance: 299.8
click at [756, 262] on button "Submit" at bounding box center [738, 254] width 155 height 34
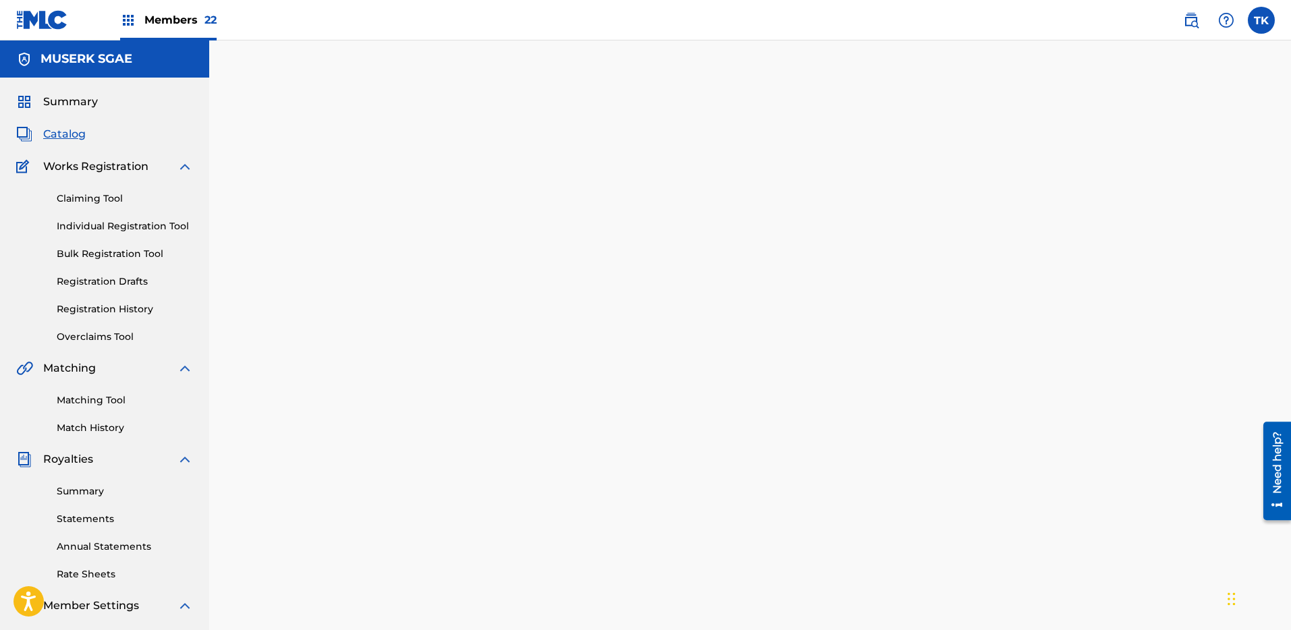
drag, startPoint x: 1167, startPoint y: 10, endPoint x: 1176, endPoint y: 13, distance: 8.5
click at [1168, 11] on nav "Members 22 TK TK Truman Kitos-Lindsey truman.kitos@muserk.com Notification Pref…" at bounding box center [645, 20] width 1291 height 40
click at [1194, 19] on img at bounding box center [1191, 20] width 16 height 16
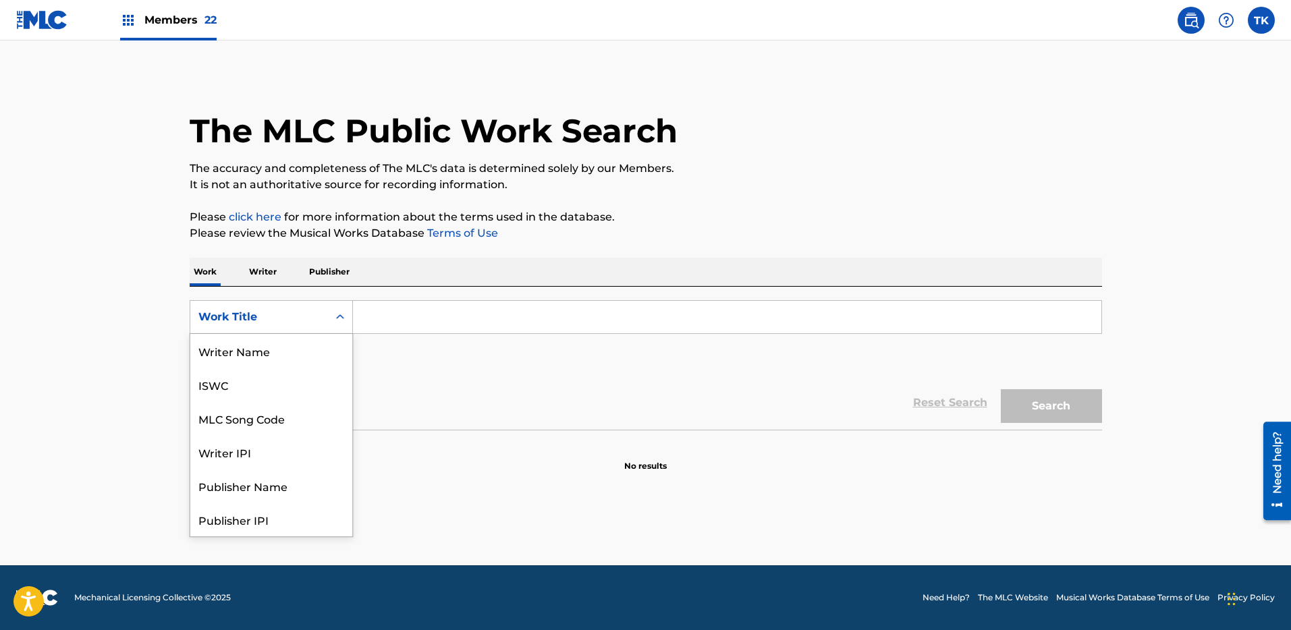
click at [324, 317] on div "Work Title" at bounding box center [259, 317] width 138 height 26
click at [321, 348] on div "MLC Song Code" at bounding box center [271, 351] width 162 height 34
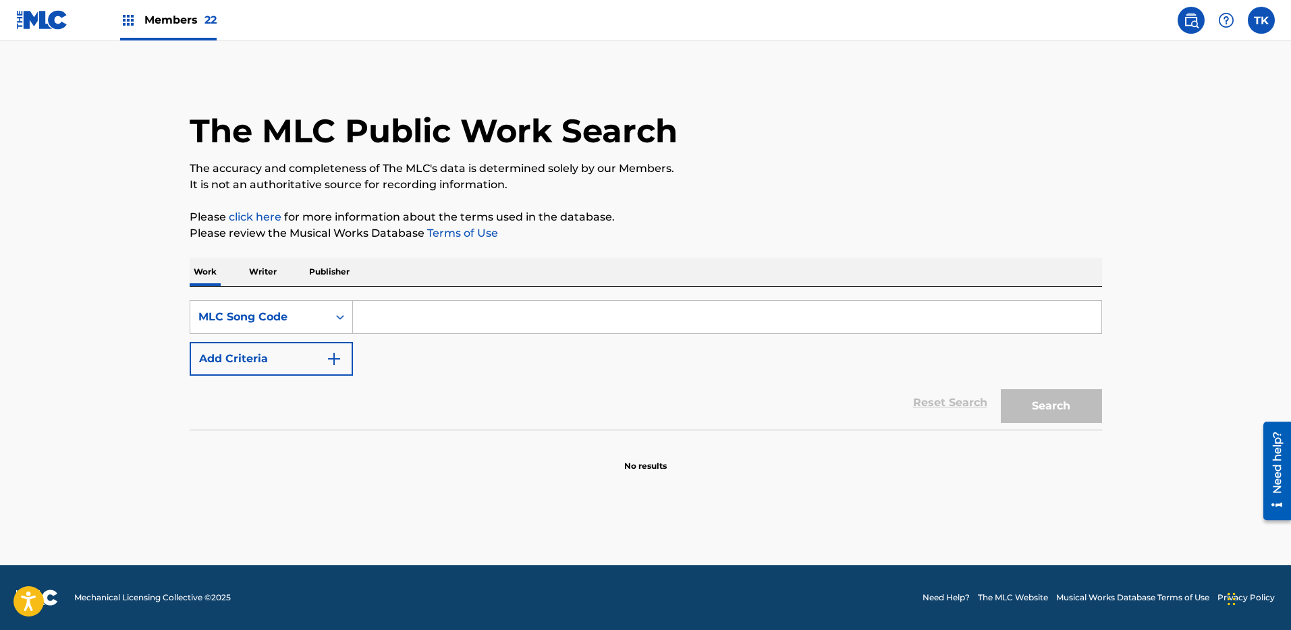
click at [426, 320] on input "Search Form" at bounding box center [727, 317] width 748 height 32
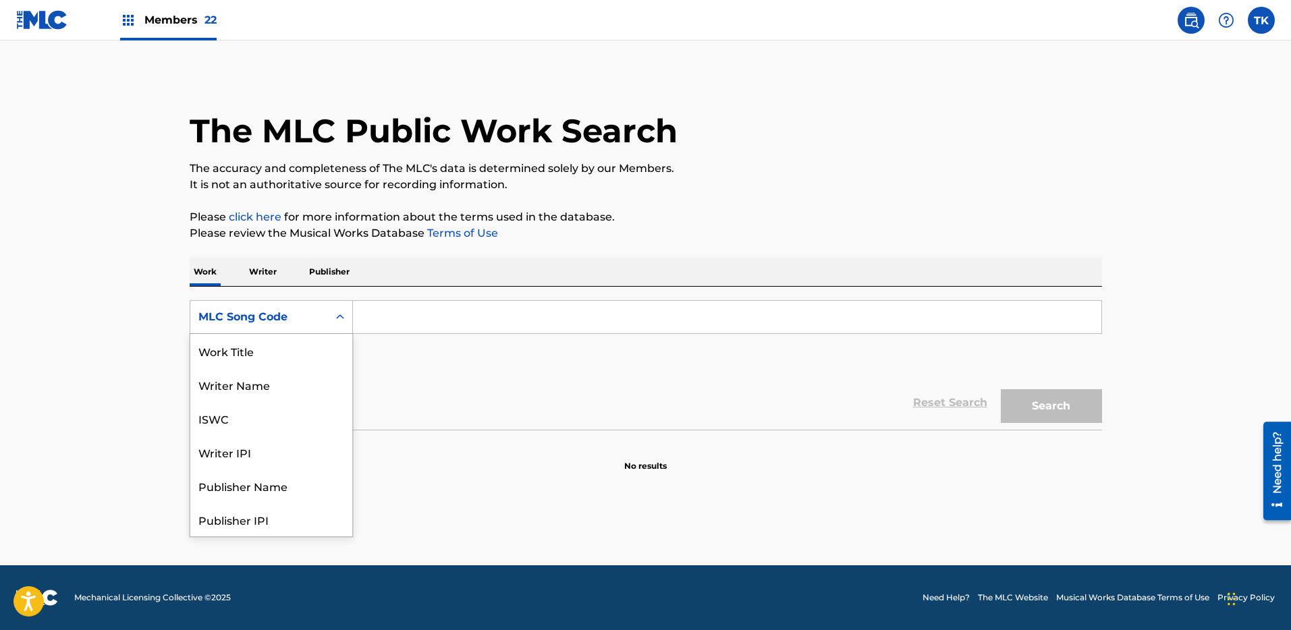
click at [315, 321] on div "MLC Song Code" at bounding box center [258, 317] width 121 height 16
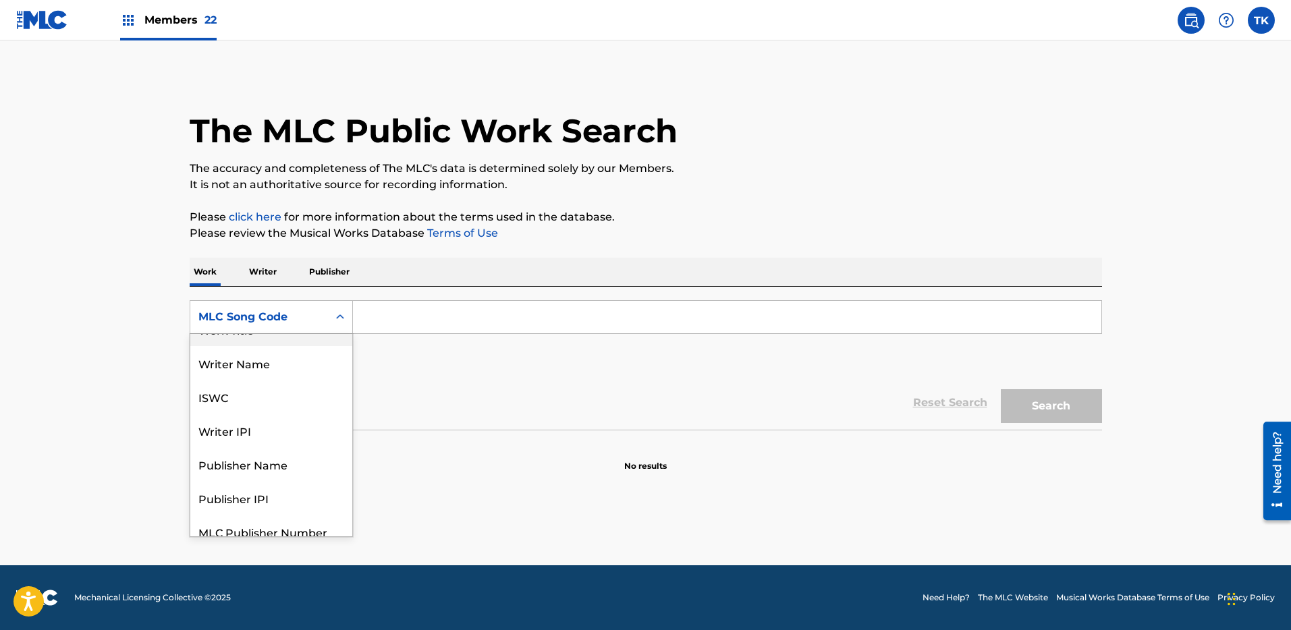
click at [405, 315] on input "Search Form" at bounding box center [727, 317] width 748 height 32
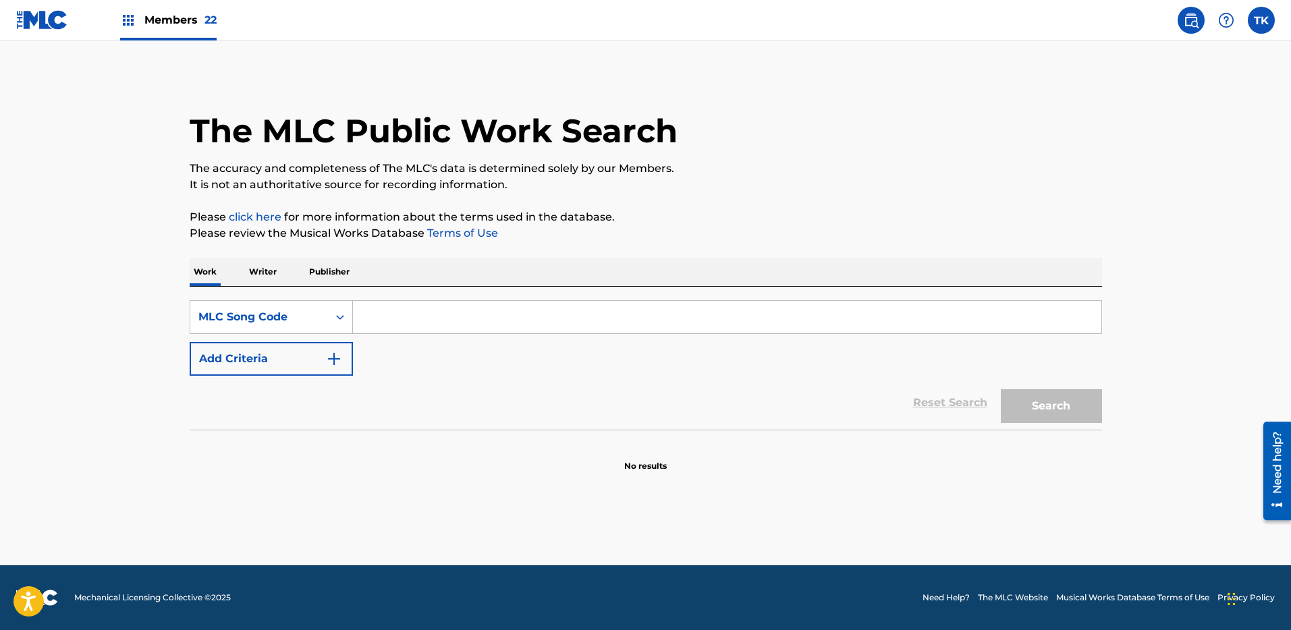
paste input "XV79YC"
type input "XV79YC"
click at [1150, 406] on main "The MLC Public Work Search The accuracy and completeness of The MLC's data is d…" at bounding box center [645, 302] width 1291 height 525
click at [1080, 403] on button "Search" at bounding box center [1051, 406] width 101 height 34
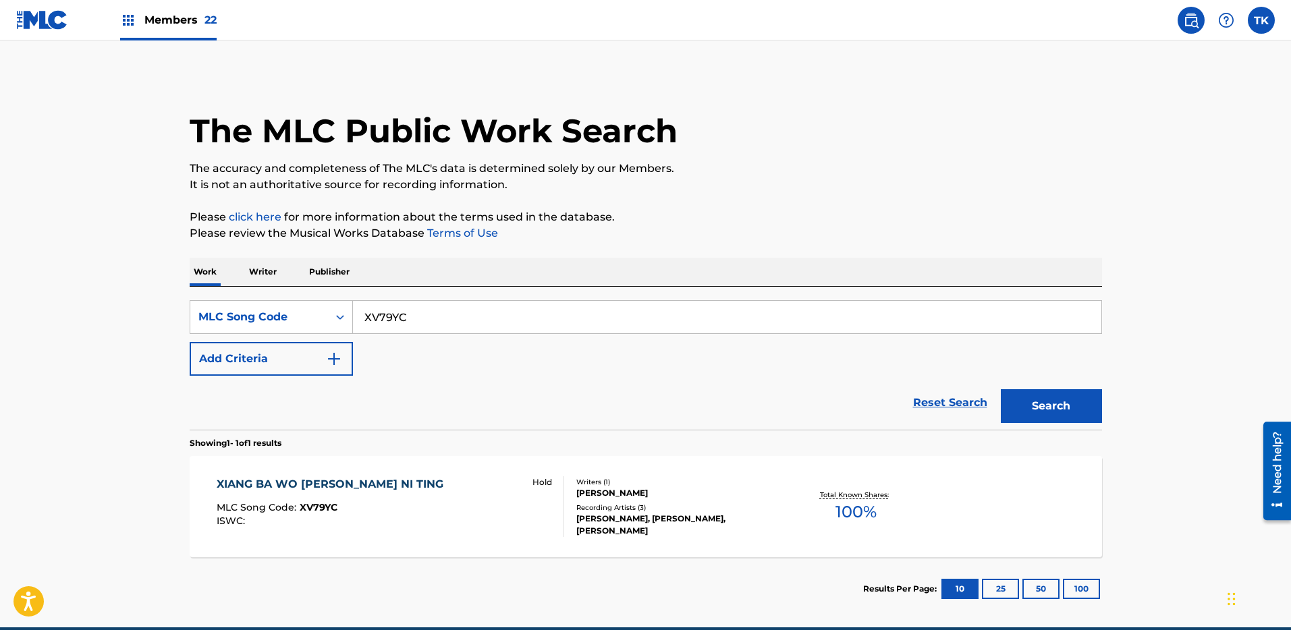
click at [530, 512] on div "Hold" at bounding box center [541, 506] width 43 height 61
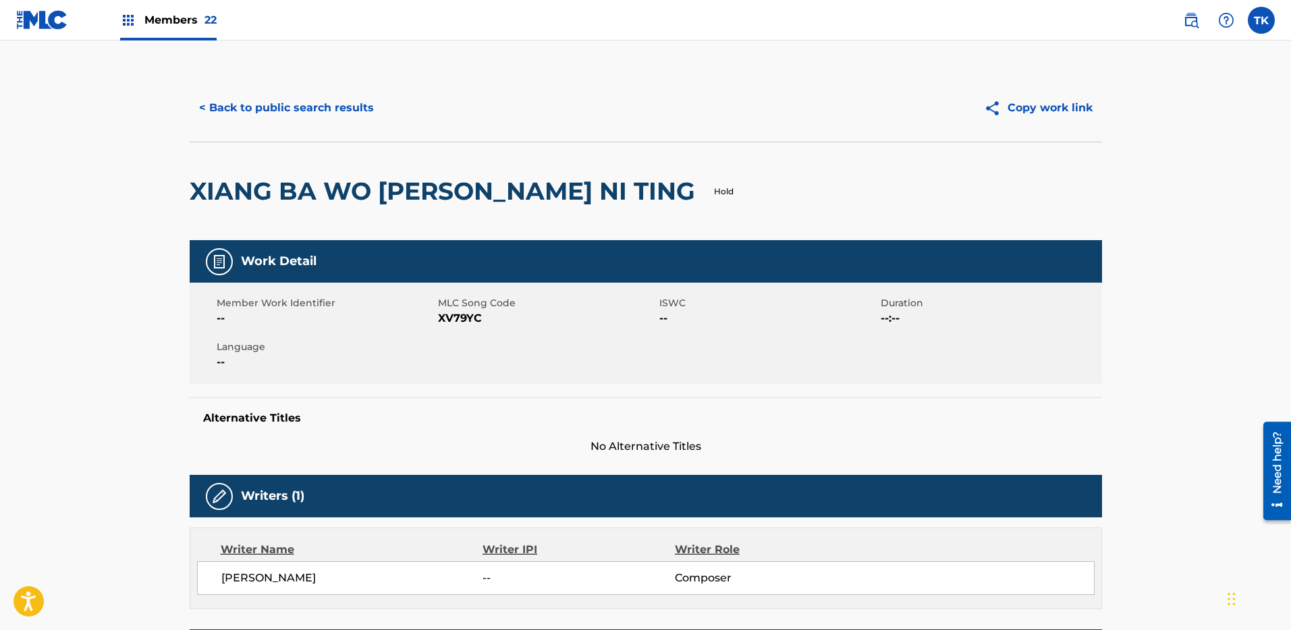
click at [239, 105] on button "< Back to public search results" at bounding box center [287, 108] width 194 height 34
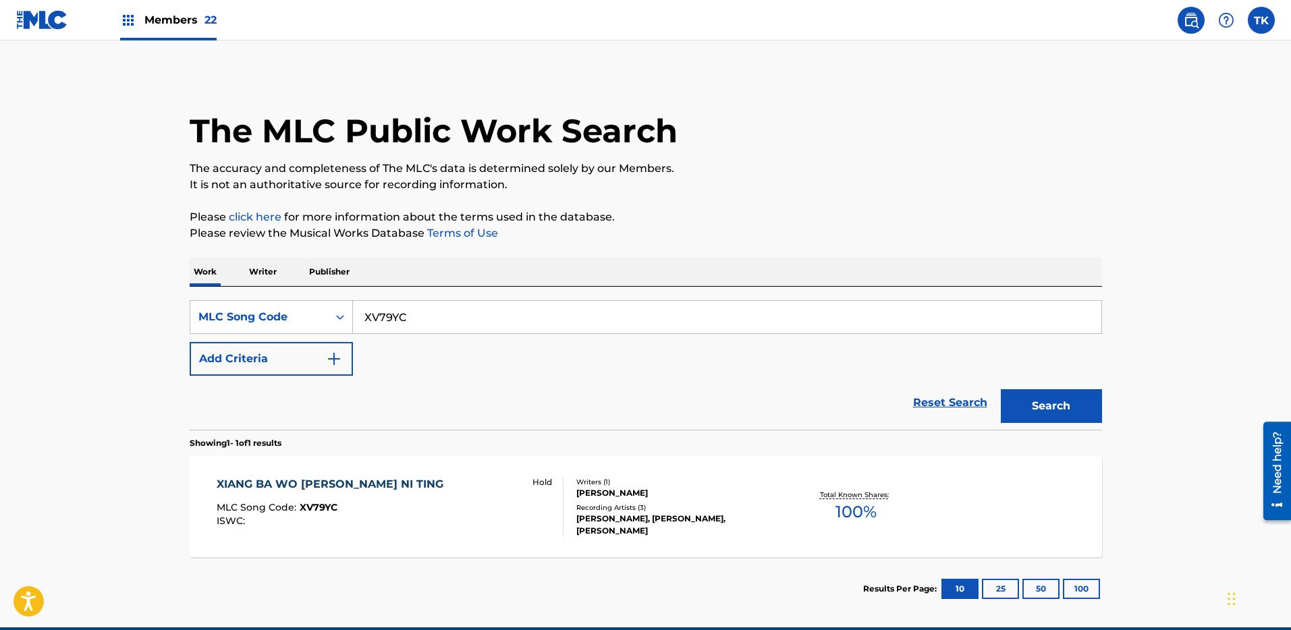
scroll to position [8, 0]
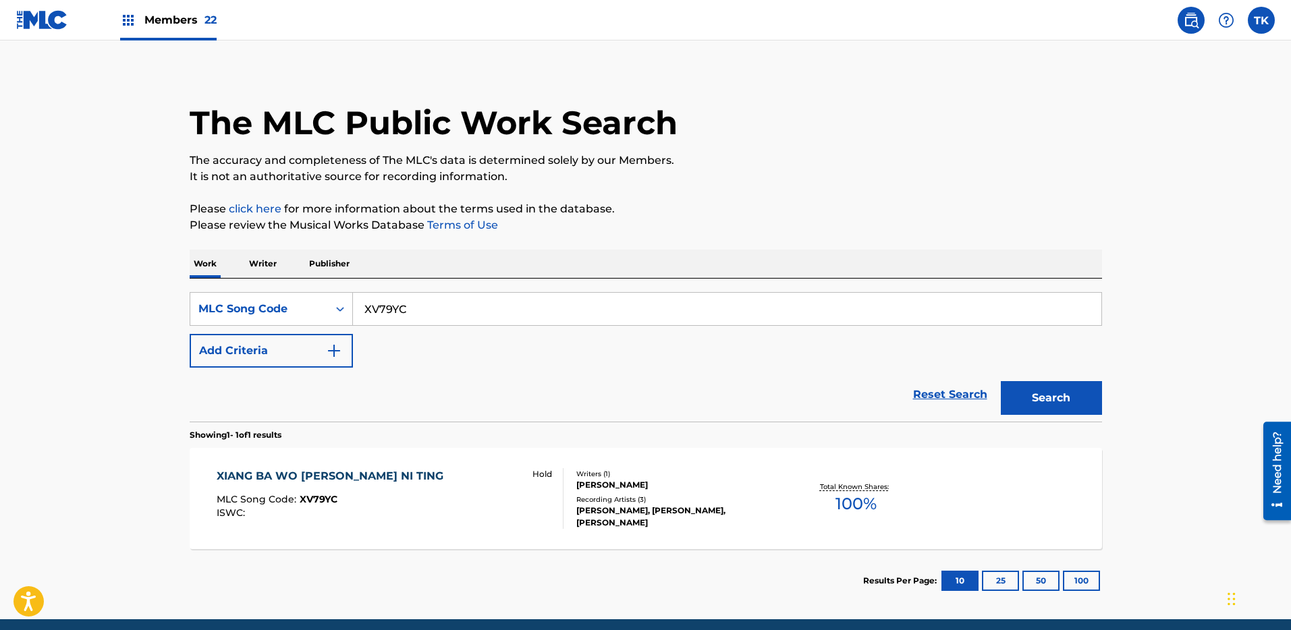
click at [464, 308] on input "XV79YC" at bounding box center [727, 309] width 748 height 32
paste input "AN9"
type input "XV7AN9"
click at [1032, 395] on button "Search" at bounding box center [1051, 398] width 101 height 34
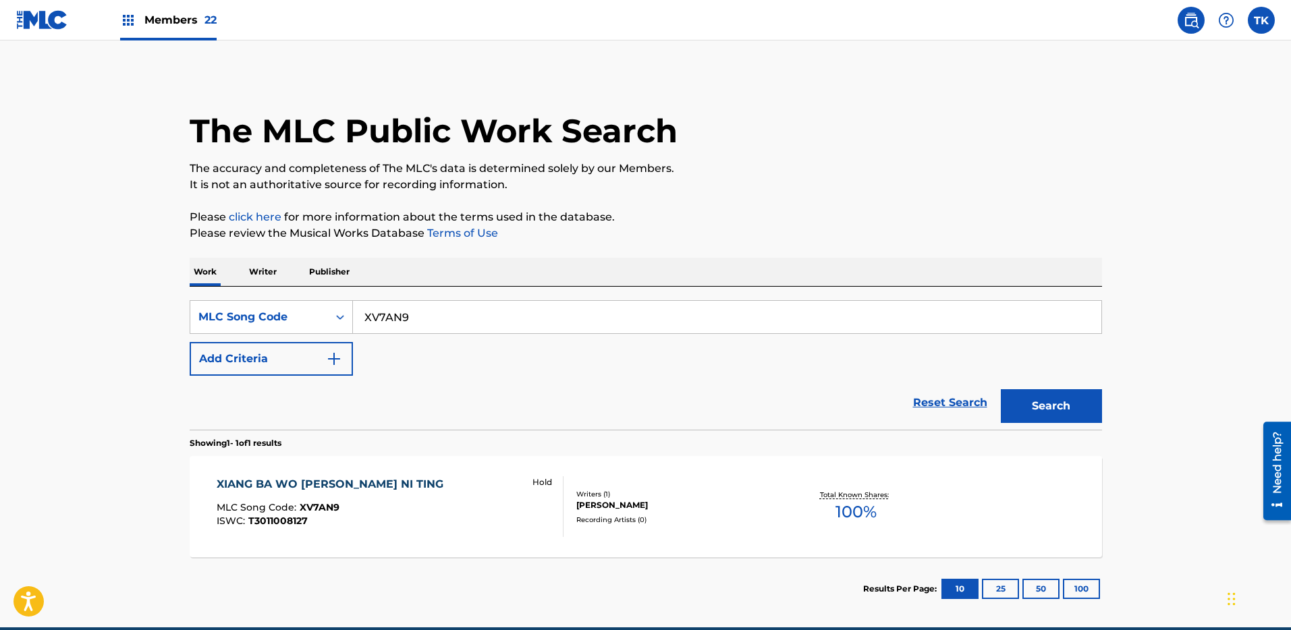
click at [476, 489] on div "XIANG BA WO CHANG GEI NI TING MLC Song Code : XV7AN9 ISWC : T3011008127 Hold" at bounding box center [390, 506] width 347 height 61
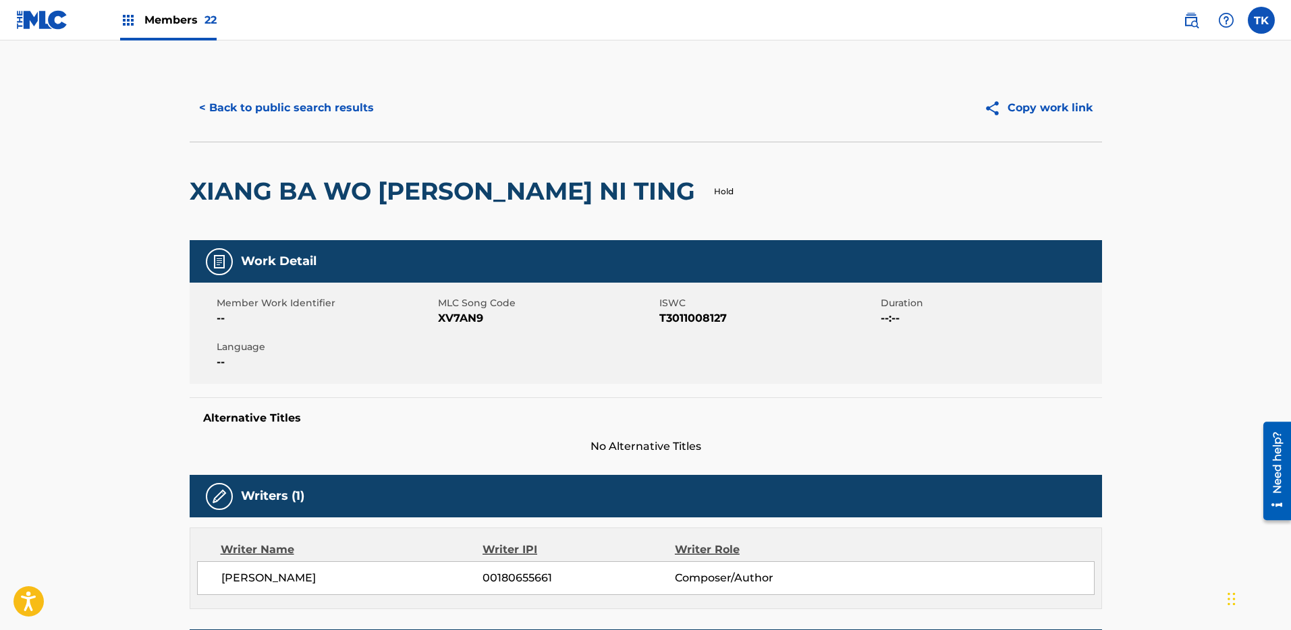
click at [246, 111] on button "< Back to public search results" at bounding box center [287, 108] width 194 height 34
